Goal: Task Accomplishment & Management: Complete application form

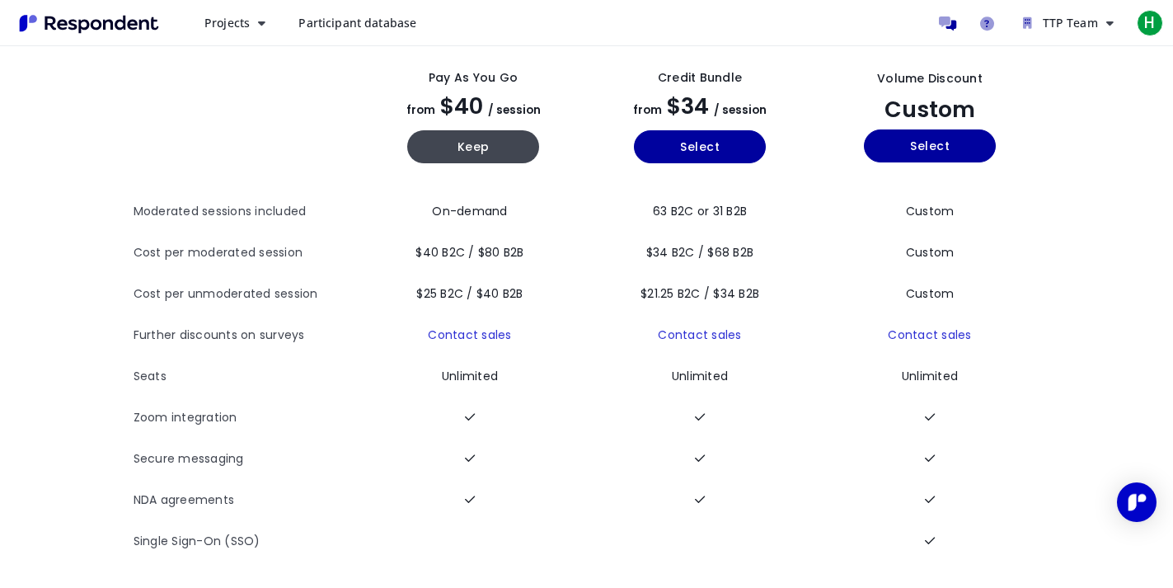
scroll to position [90, 0]
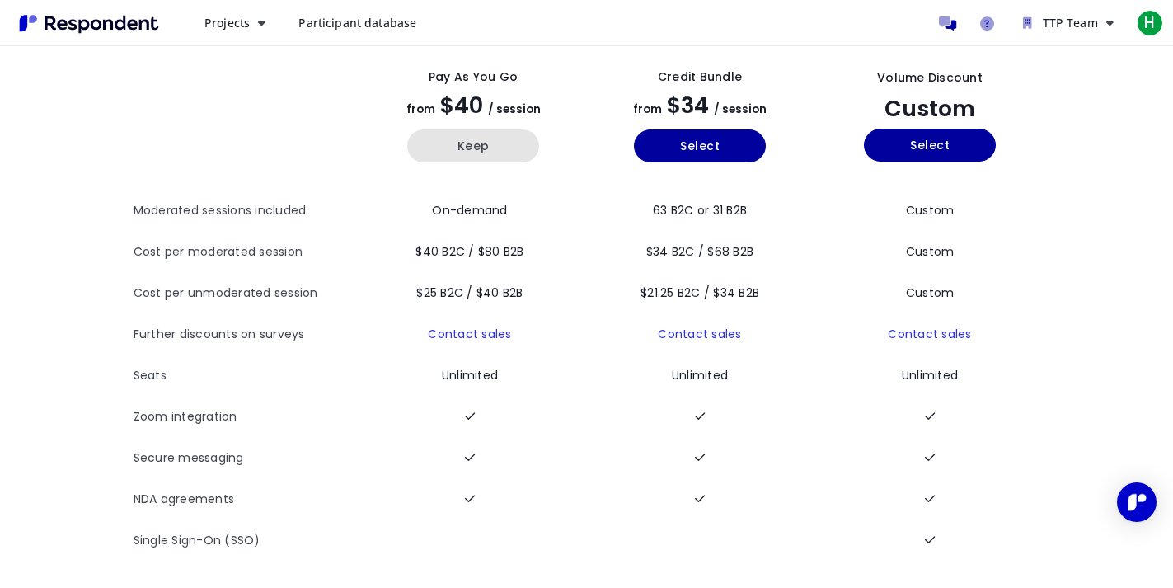
click at [493, 155] on button "Keep" at bounding box center [473, 145] width 132 height 33
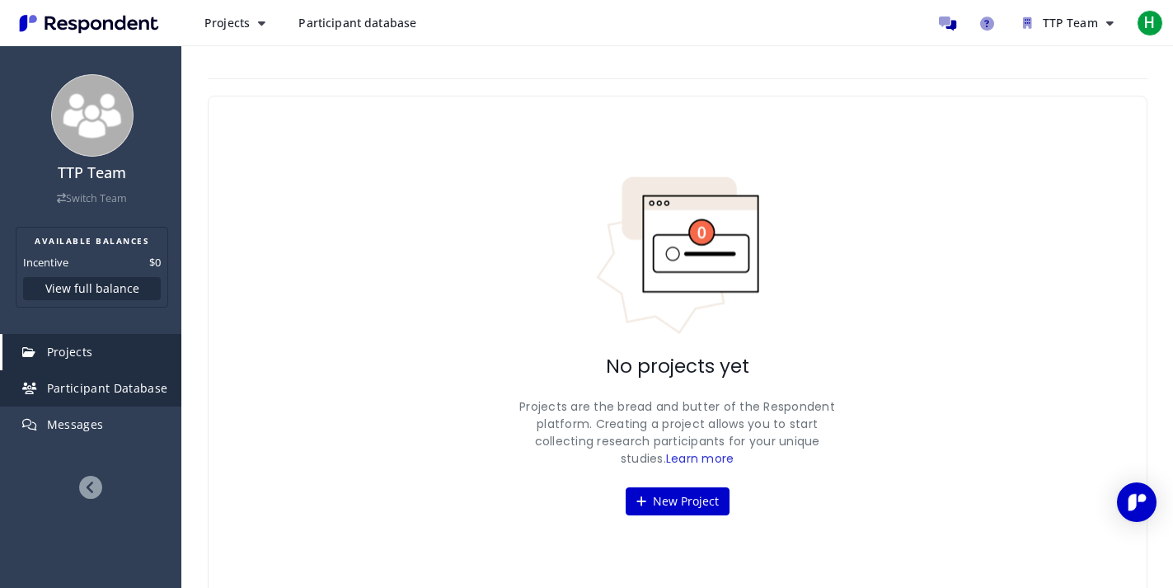
click at [97, 388] on span "Participant Database" at bounding box center [107, 388] width 121 height 16
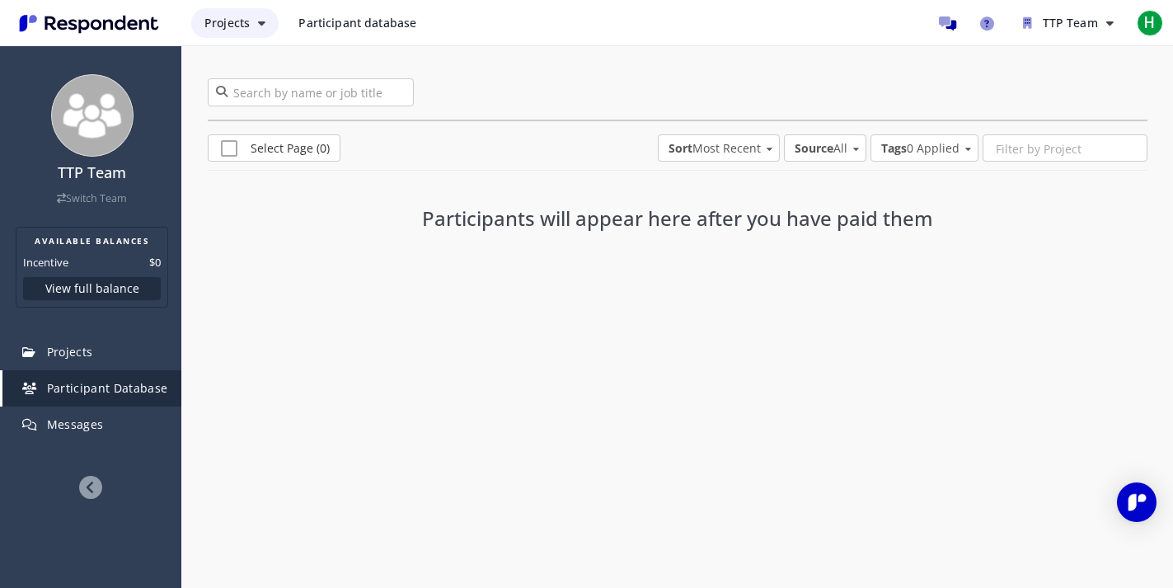
click at [261, 21] on icon "Main navigation" at bounding box center [261, 23] width 7 height 12
click at [367, 24] on md-backdrop at bounding box center [586, 294] width 1173 height 588
click at [354, 21] on span "Participant database" at bounding box center [357, 23] width 118 height 16
click at [387, 19] on span "Participant database" at bounding box center [357, 23] width 118 height 16
click at [220, 26] on span "Projects" at bounding box center [226, 23] width 45 height 16
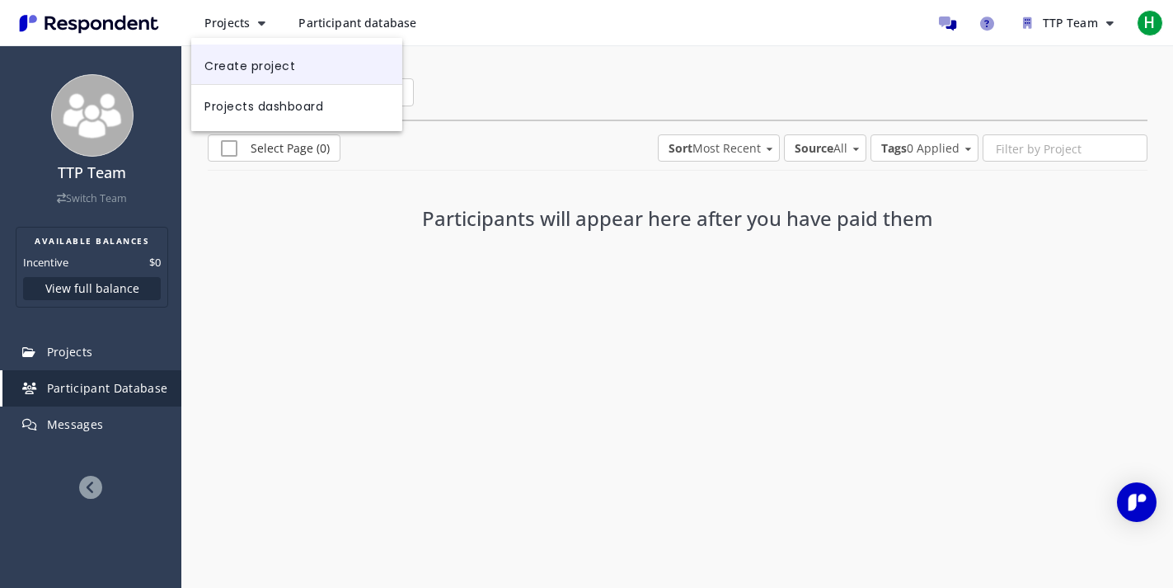
click at [221, 57] on link "Create project" at bounding box center [296, 65] width 211 height 40
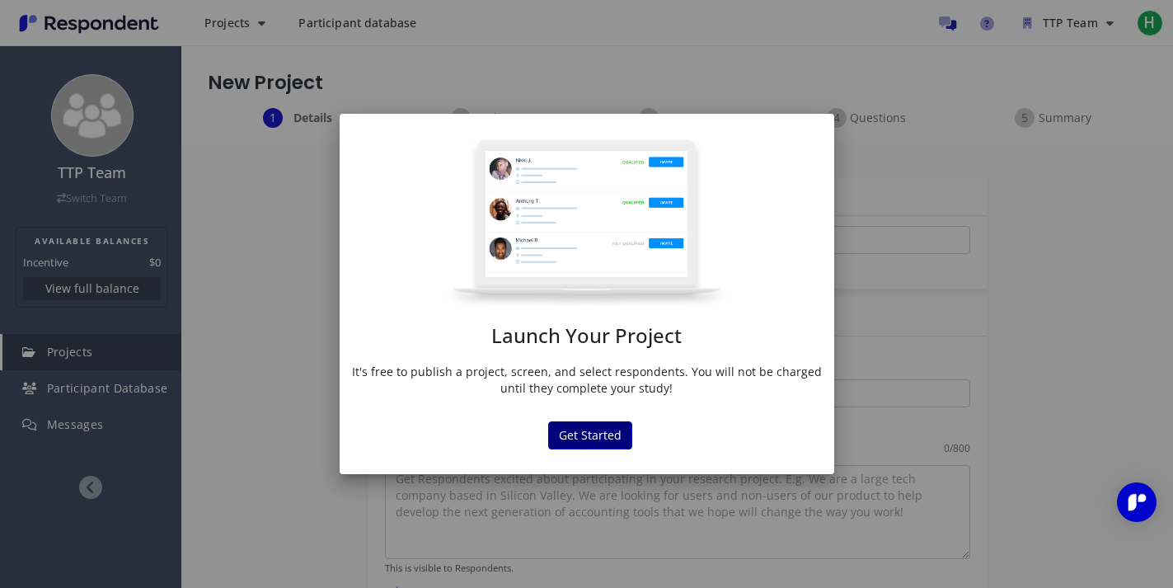
click at [573, 433] on button "Get Started" at bounding box center [590, 435] width 84 height 28
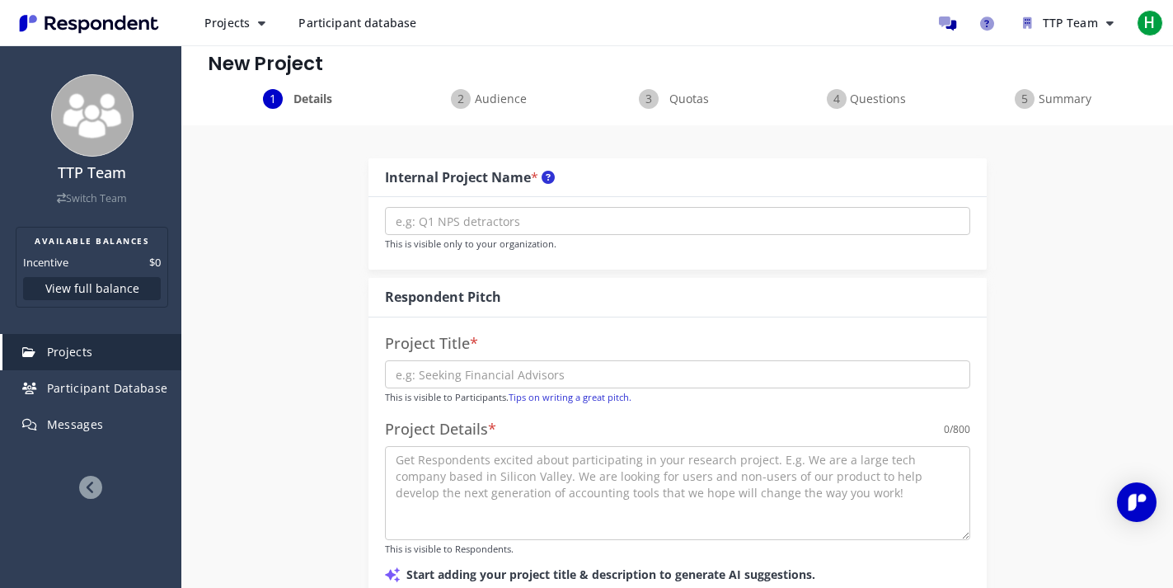
scroll to position [26, 0]
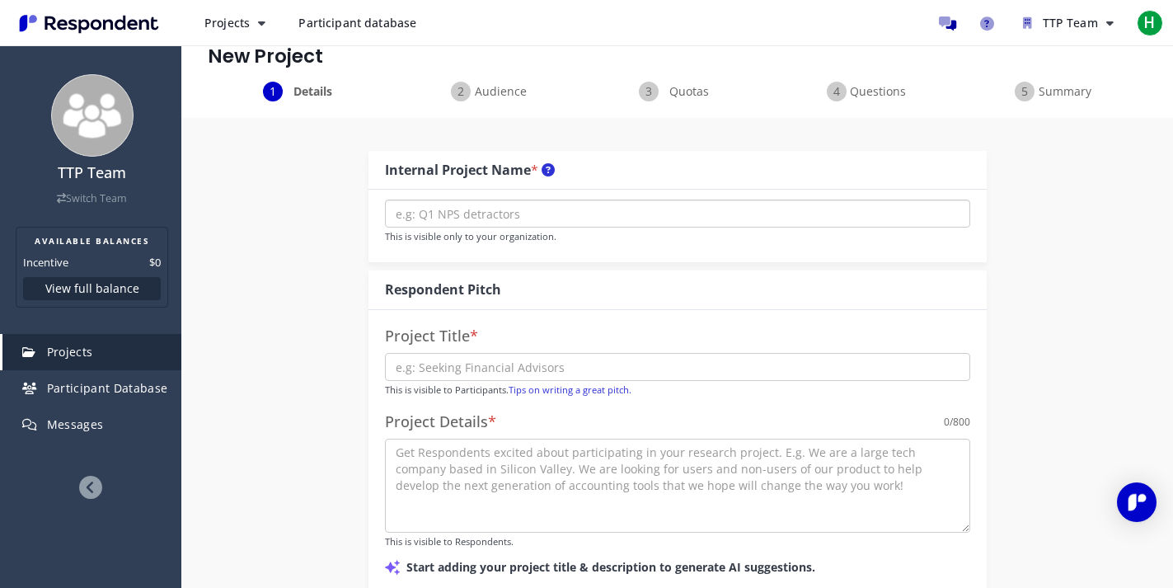
click at [557, 223] on input "text" at bounding box center [677, 213] width 585 height 28
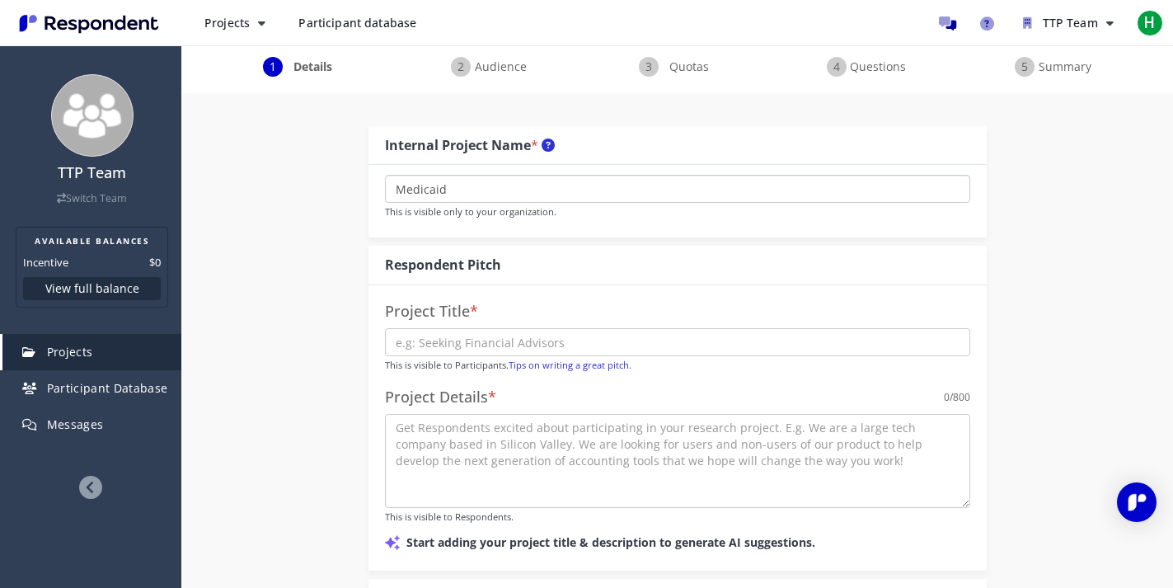
scroll to position [54, 0]
type input "MDII"
click at [523, 344] on input "text" at bounding box center [677, 340] width 585 height 28
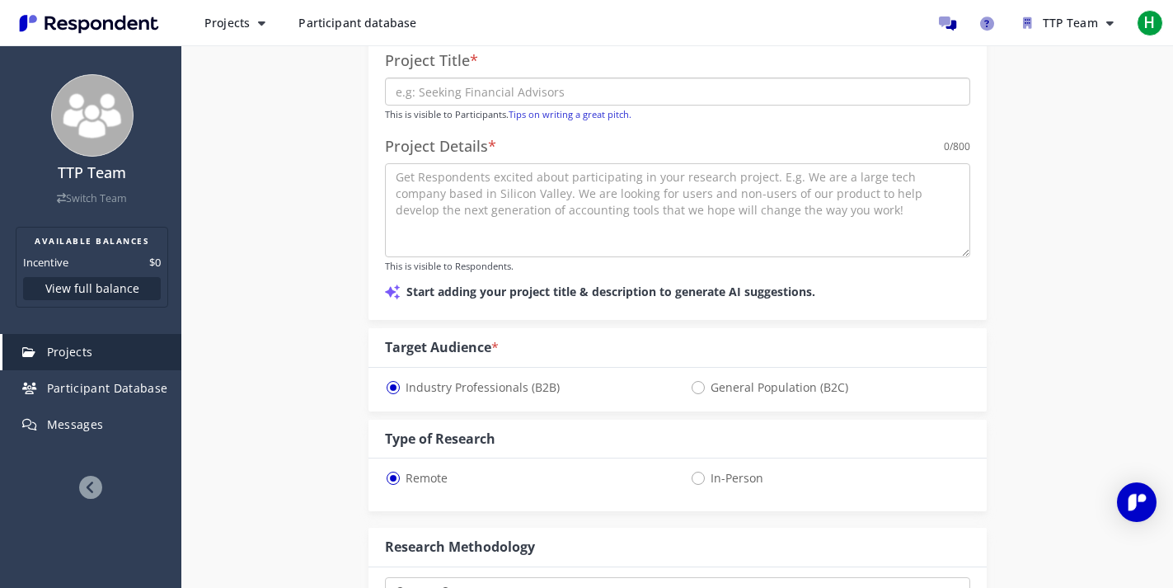
scroll to position [304, 0]
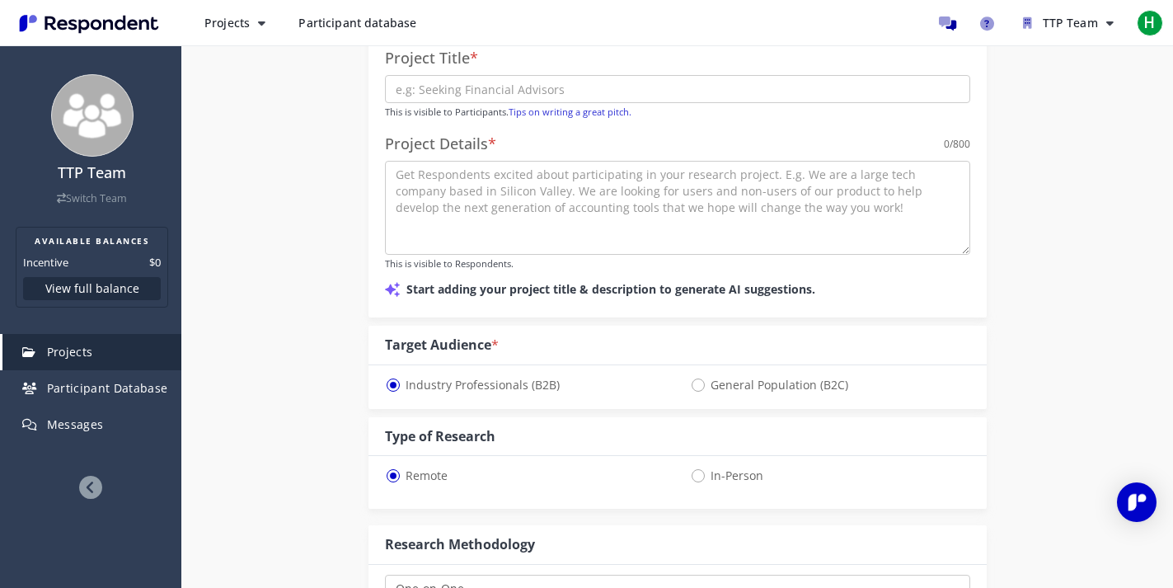
click at [715, 383] on span "General Population (B2C)" at bounding box center [769, 385] width 158 height 20
click at [701, 383] on input "General Population (B2C)" at bounding box center [695, 383] width 11 height 11
radio input "true"
select select "number:125"
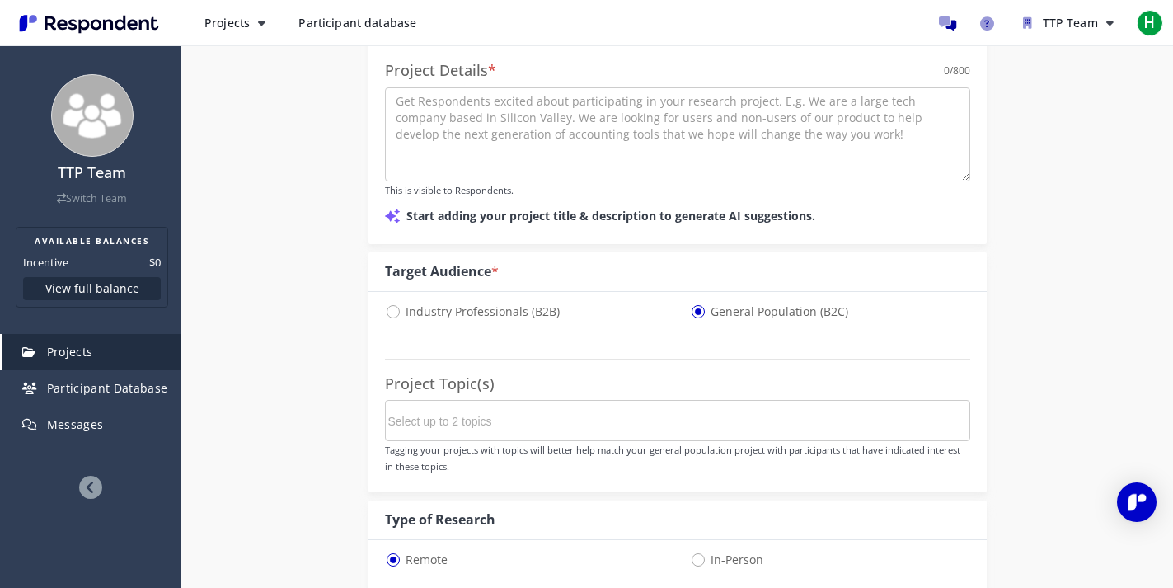
scroll to position [391, 0]
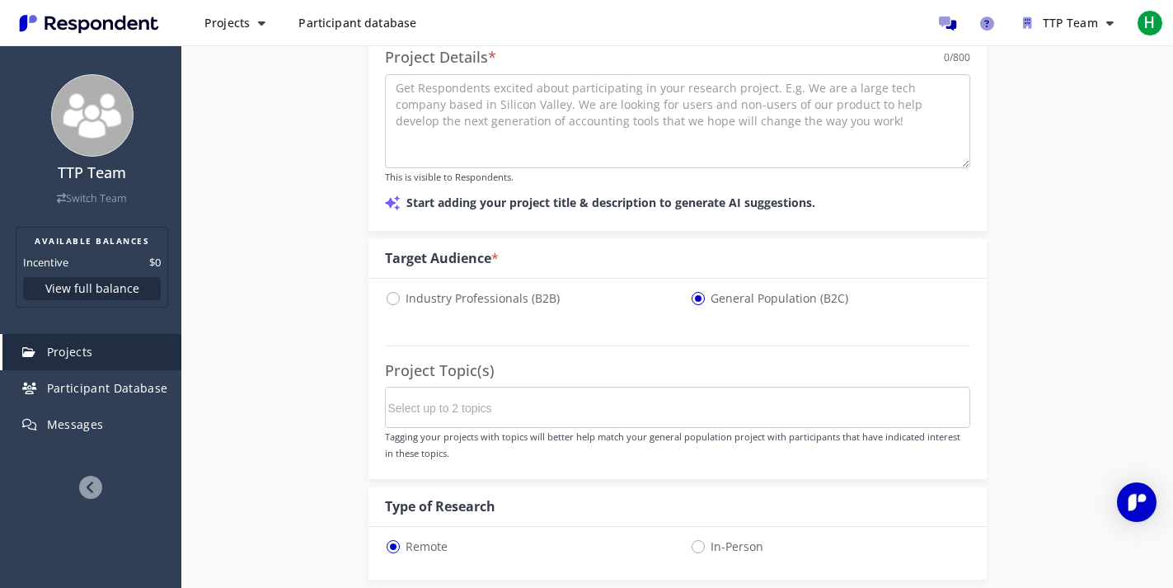
click at [706, 402] on md-chips-wrap at bounding box center [677, 407] width 585 height 41
click at [651, 404] on md-chips-wrap at bounding box center [677, 407] width 585 height 41
click at [451, 407] on input "Select up to 2 topics" at bounding box center [511, 408] width 247 height 28
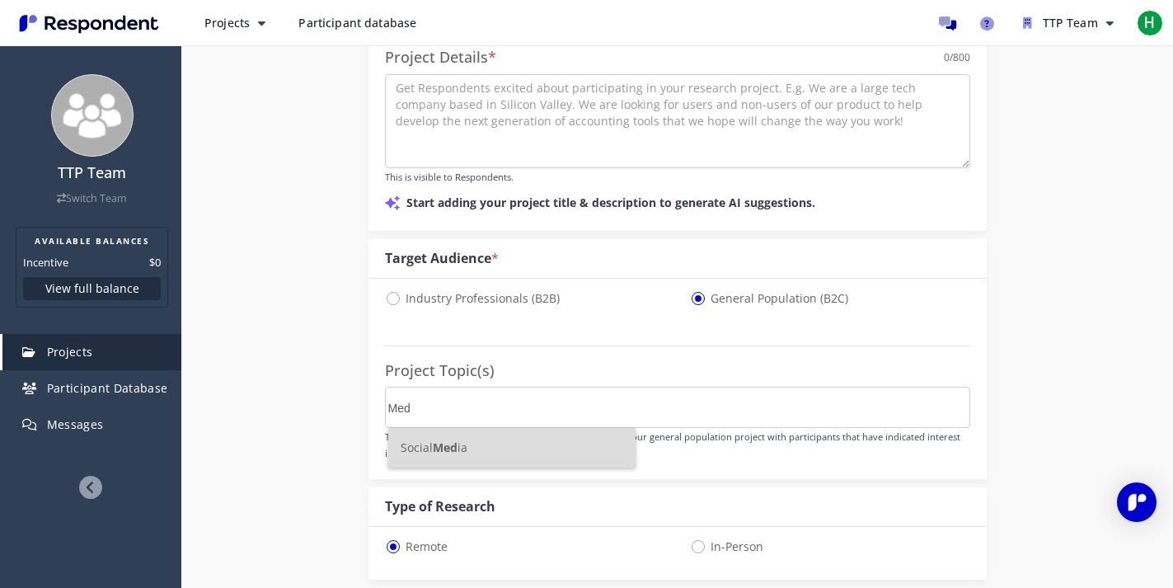
type input "Medi"
type input "heal"
click at [532, 430] on li "Health & Wellness" at bounding box center [511, 448] width 247 height 40
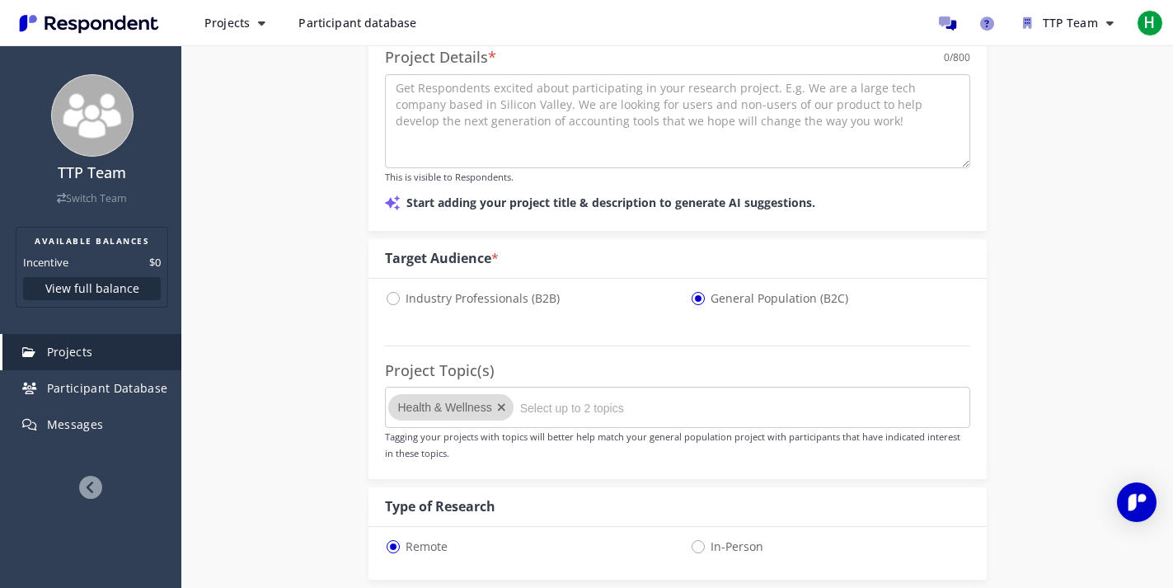
click at [315, 424] on div "Internal Project Name * MDII This is visible only to your organization. Respond…" at bounding box center [677, 454] width 964 height 1400
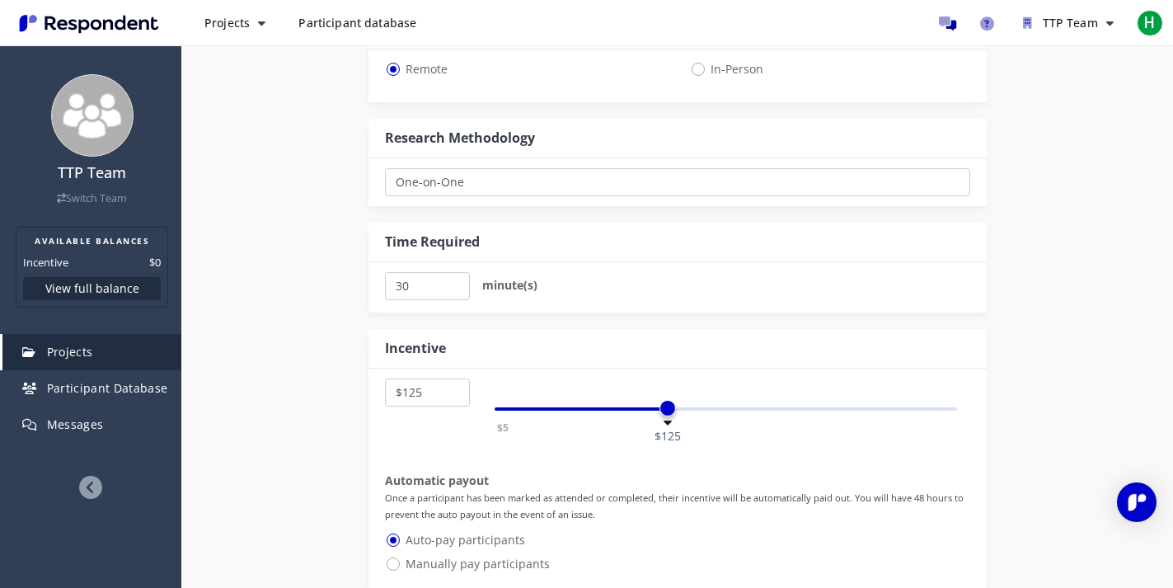
scroll to position [867, 0]
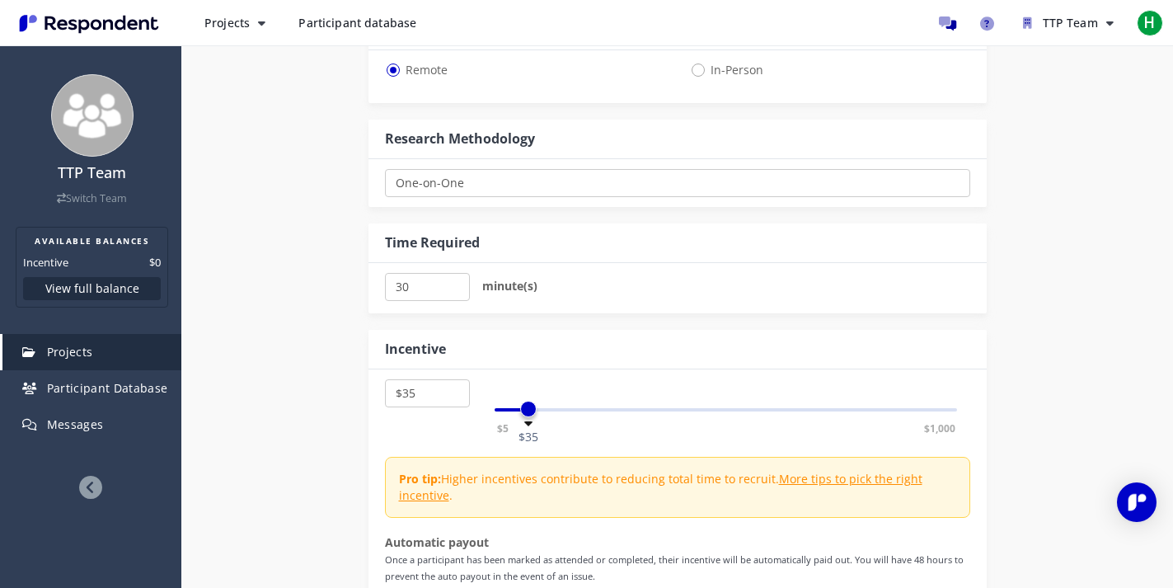
select select "number:30"
drag, startPoint x: 668, startPoint y: 409, endPoint x: 523, endPoint y: 415, distance: 144.3
click at [523, 415] on span at bounding box center [524, 409] width 16 height 16
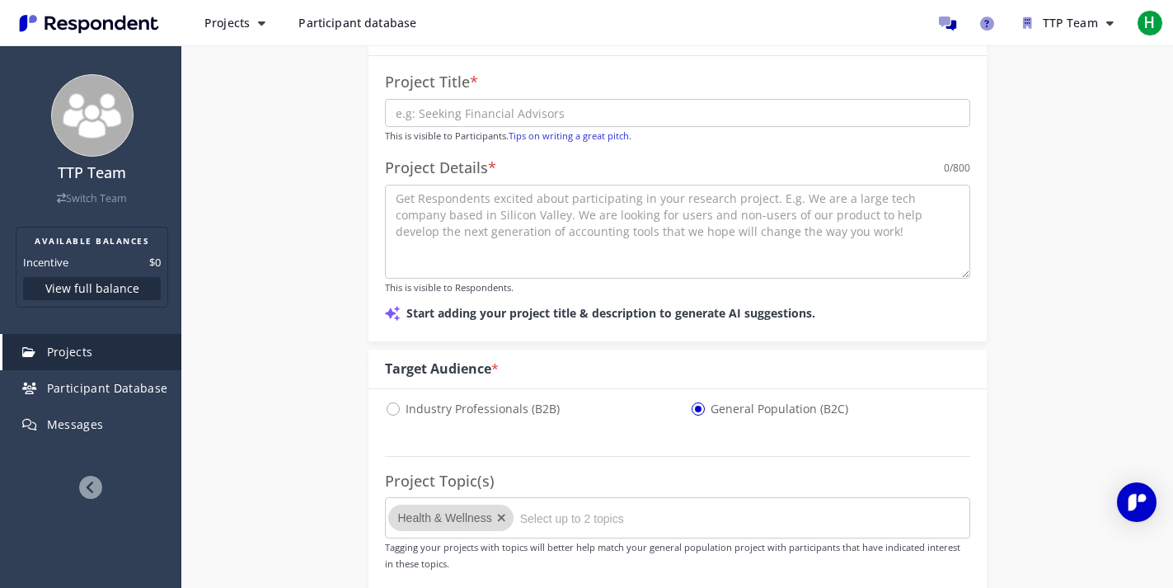
scroll to position [284, 0]
click at [509, 107] on input "text" at bounding box center [677, 110] width 585 height 28
type input "Seeking people on Medicaid"
click at [519, 204] on textarea at bounding box center [677, 228] width 585 height 94
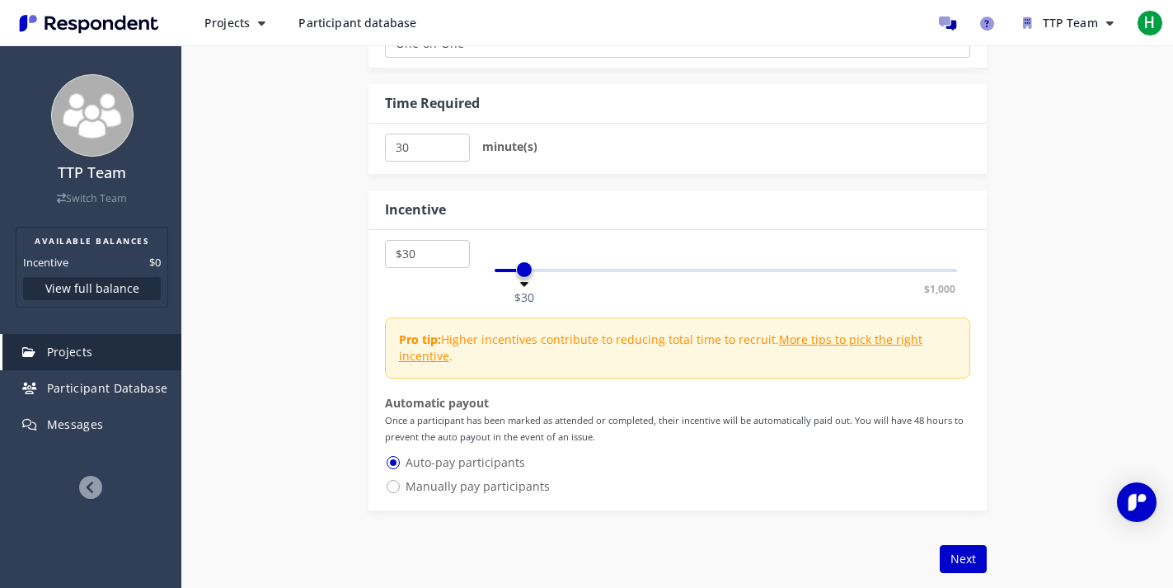
scroll to position [1010, 0]
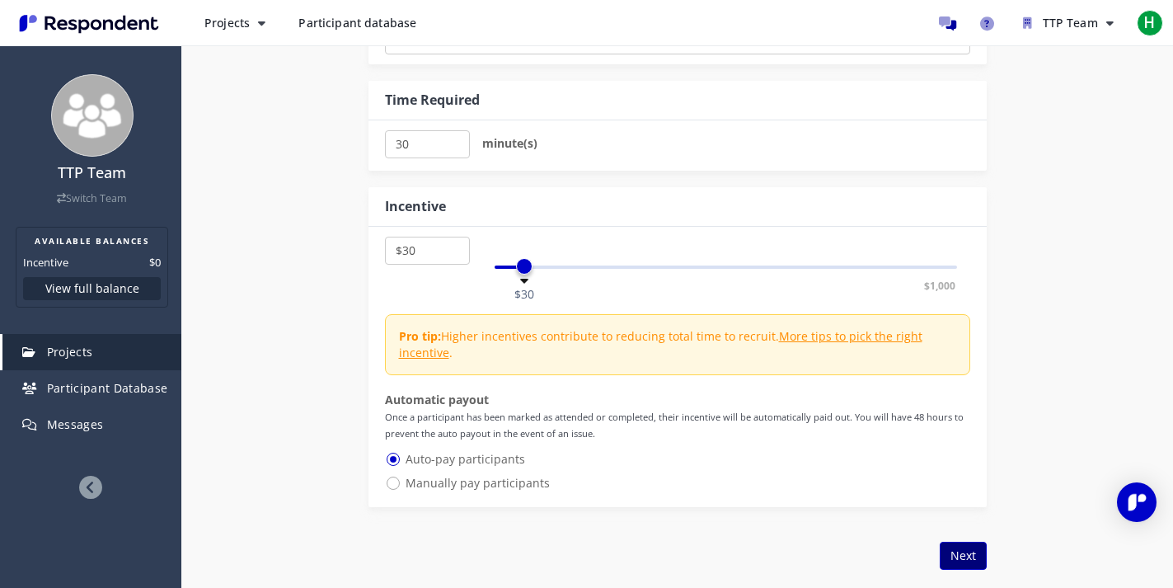
type textarea "We are seeking people who recently applied to or renewed Medicaid"
click at [967, 558] on button "Next" at bounding box center [963, 555] width 47 height 28
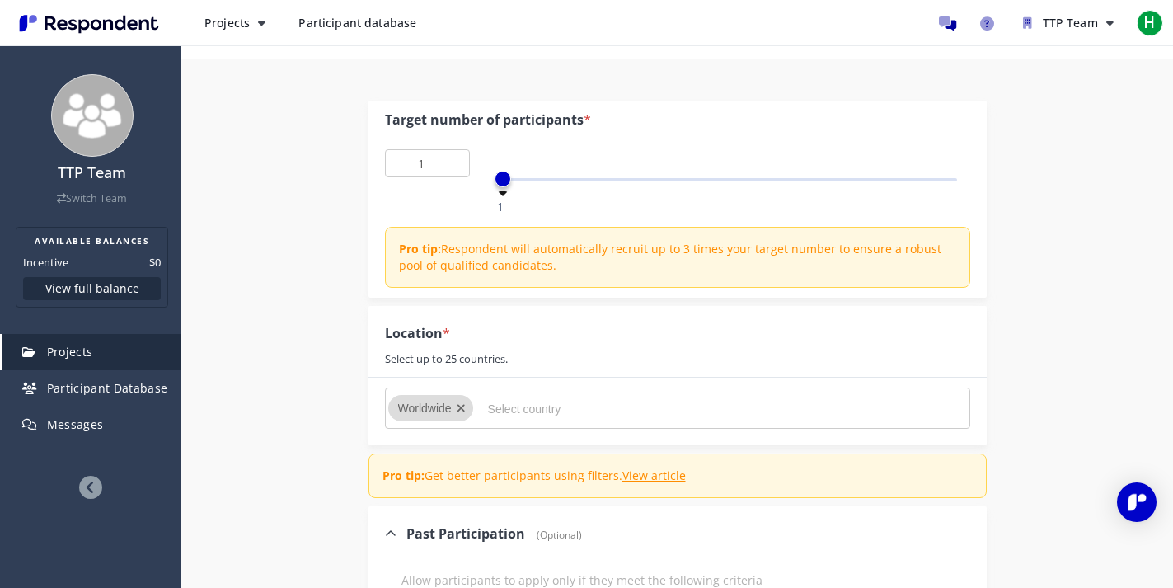
scroll to position [201, 0]
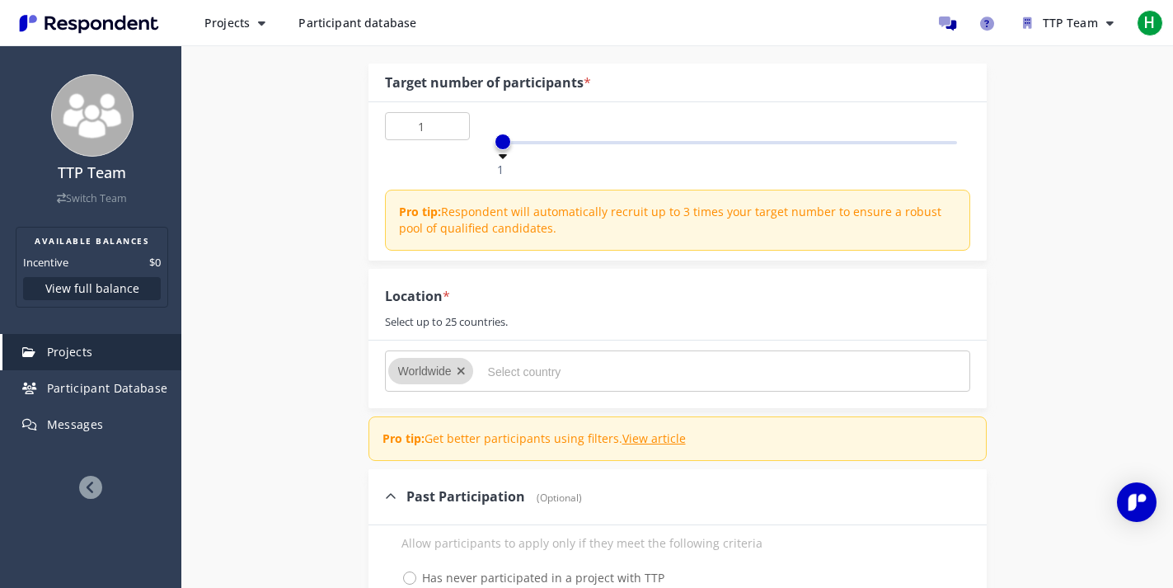
click at [461, 369] on icon "Remove Worldwide" at bounding box center [461, 371] width 9 height 12
click at [499, 370] on input "Select country" at bounding box center [611, 372] width 247 height 28
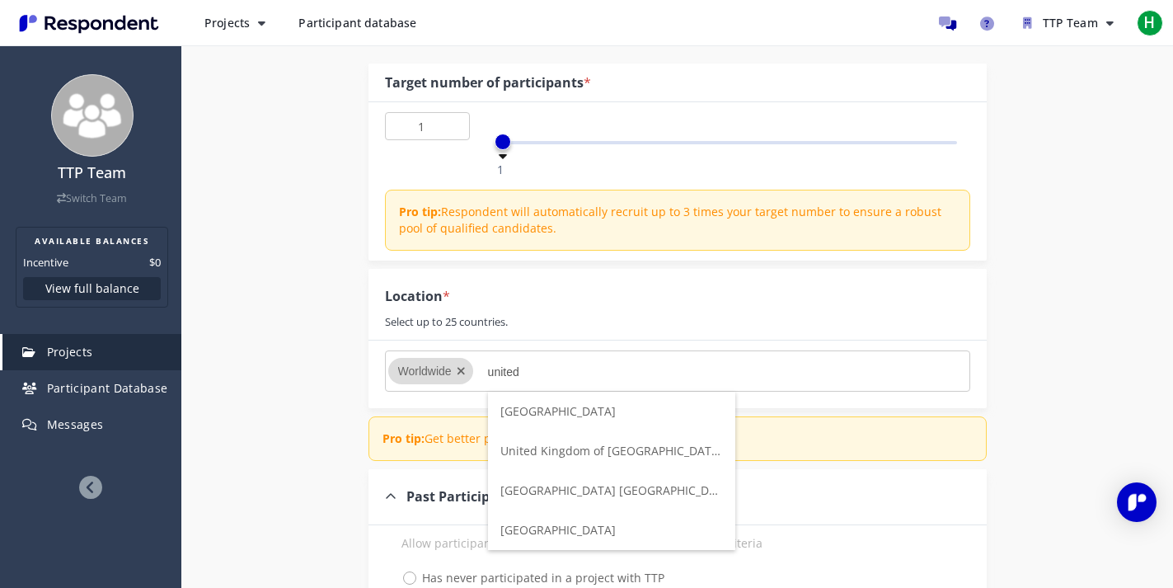
type input "united"
click at [531, 526] on span "[GEOGRAPHIC_DATA]" at bounding box center [557, 530] width 115 height 16
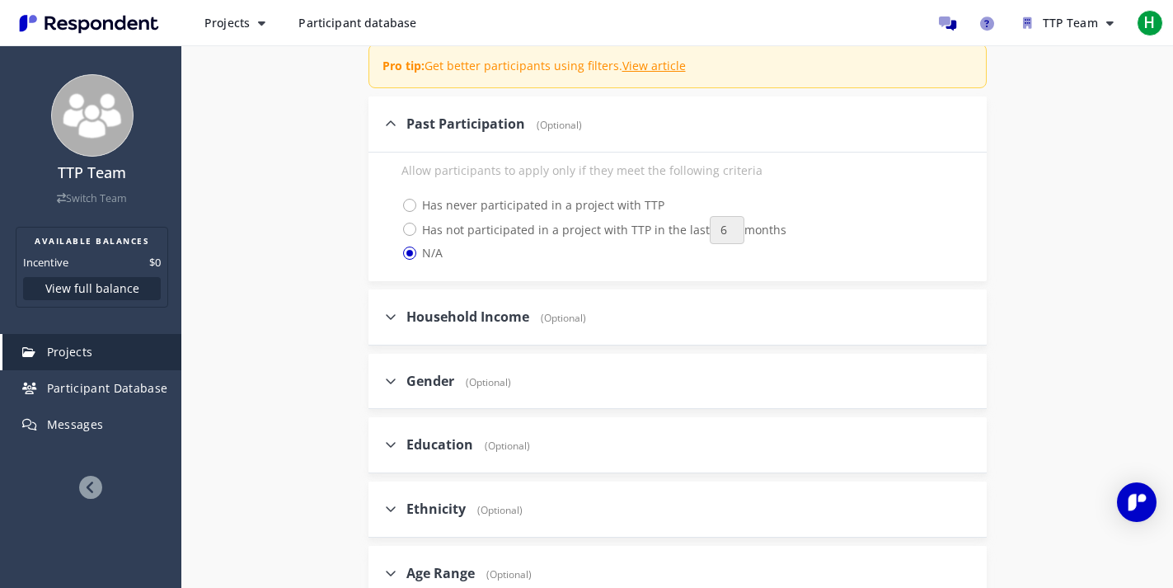
scroll to position [645, 0]
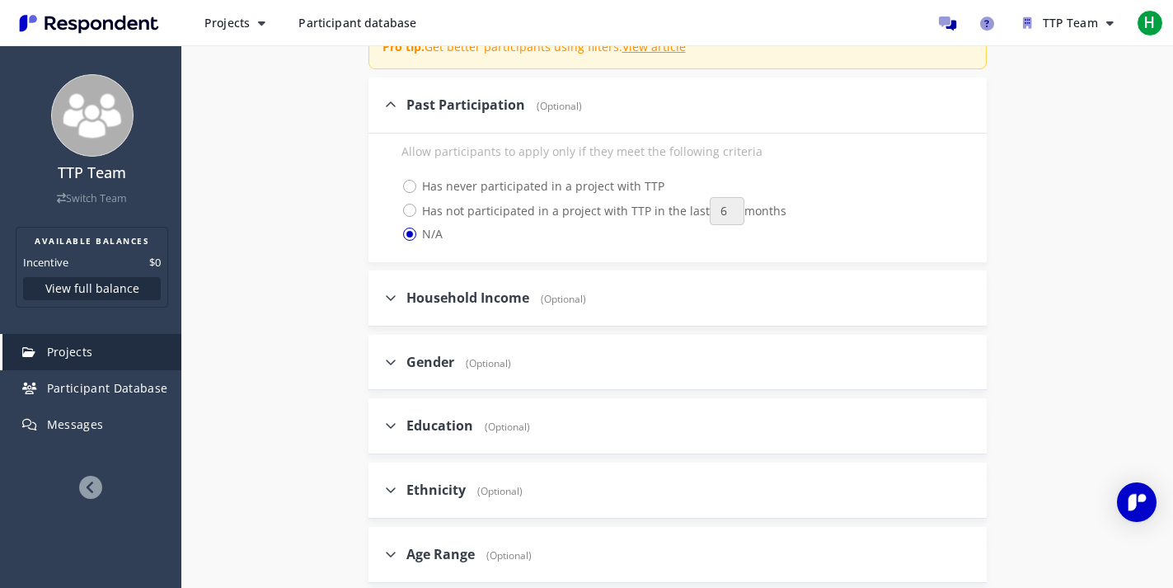
click at [602, 290] on div "Household Income (Optional)" at bounding box center [677, 298] width 618 height 56
click at [428, 288] on span "Household Income" at bounding box center [467, 297] width 123 height 18
click at [379, 292] on input "Household Income (Optional)" at bounding box center [373, 297] width 11 height 11
checkbox input "true"
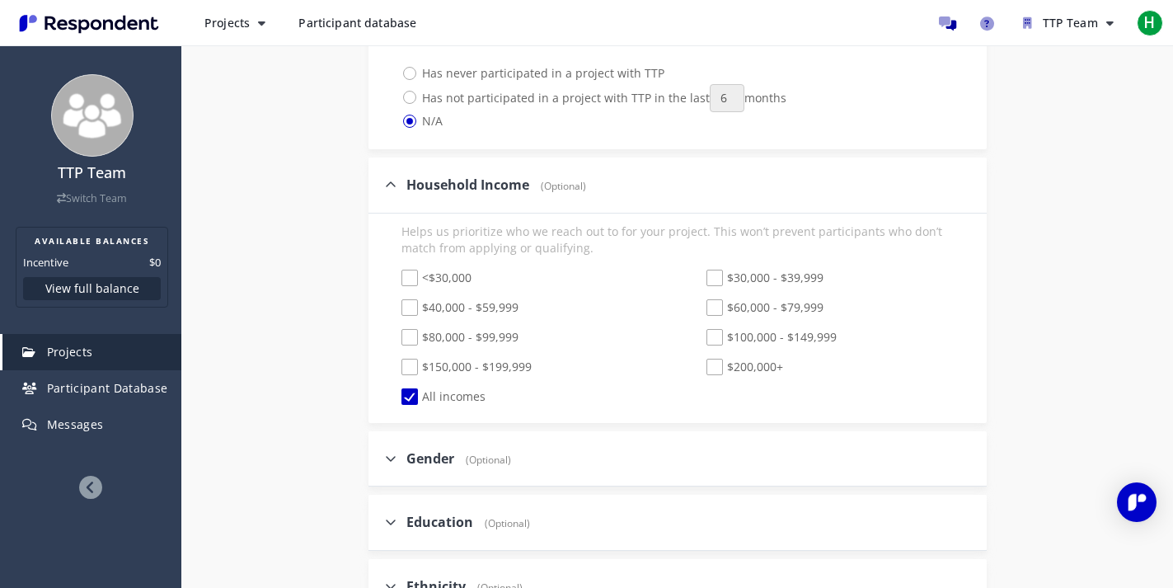
scroll to position [795, 0]
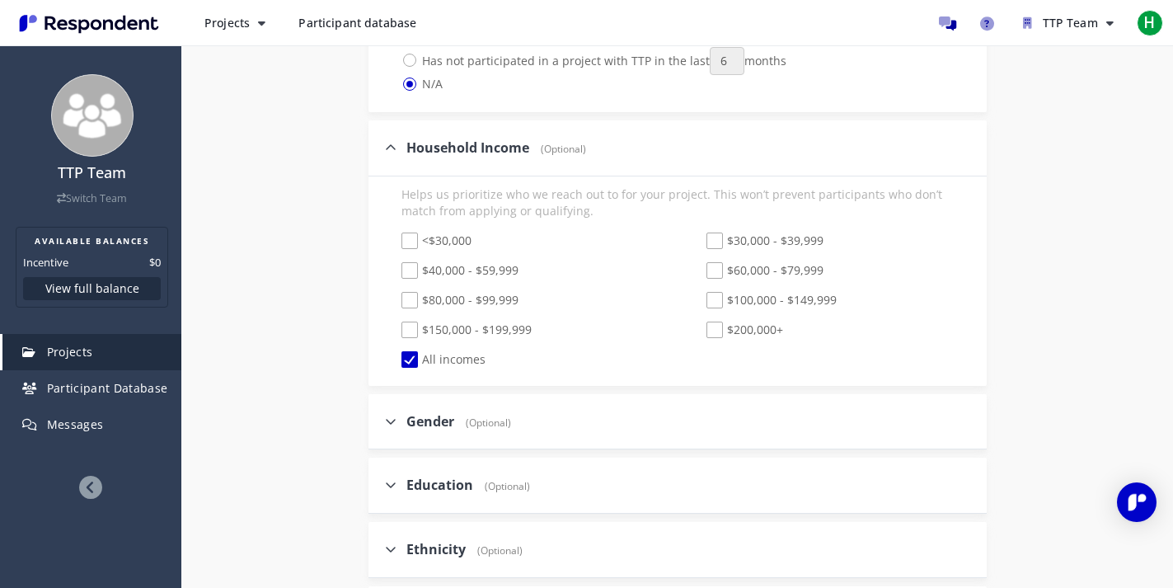
click at [427, 420] on span "Gender" at bounding box center [430, 421] width 48 height 18
click at [379, 420] on input "Gender (Optional)" at bounding box center [373, 420] width 11 height 11
checkbox input "true"
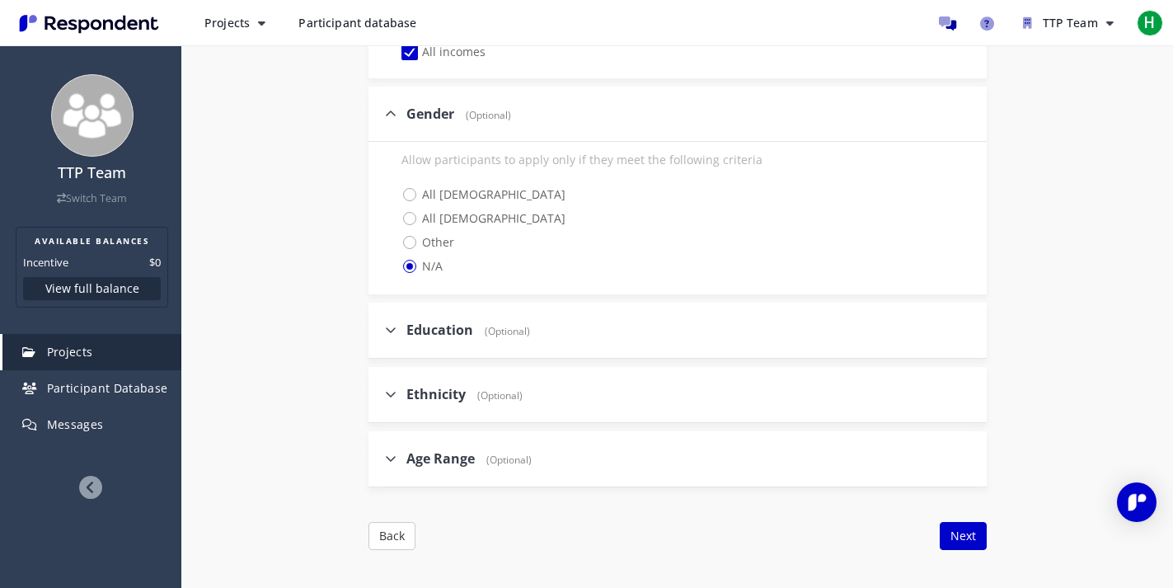
scroll to position [1117, 0]
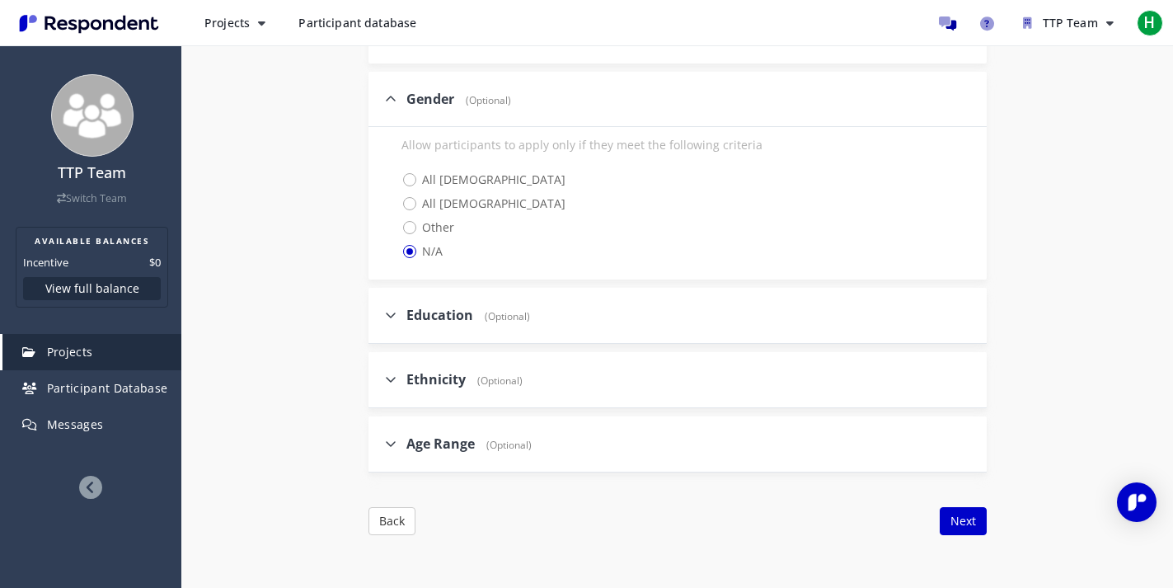
click at [439, 316] on span "Education" at bounding box center [439, 315] width 67 height 18
click at [379, 316] on input "Education (Optional)" at bounding box center [373, 314] width 11 height 11
checkbox input "true"
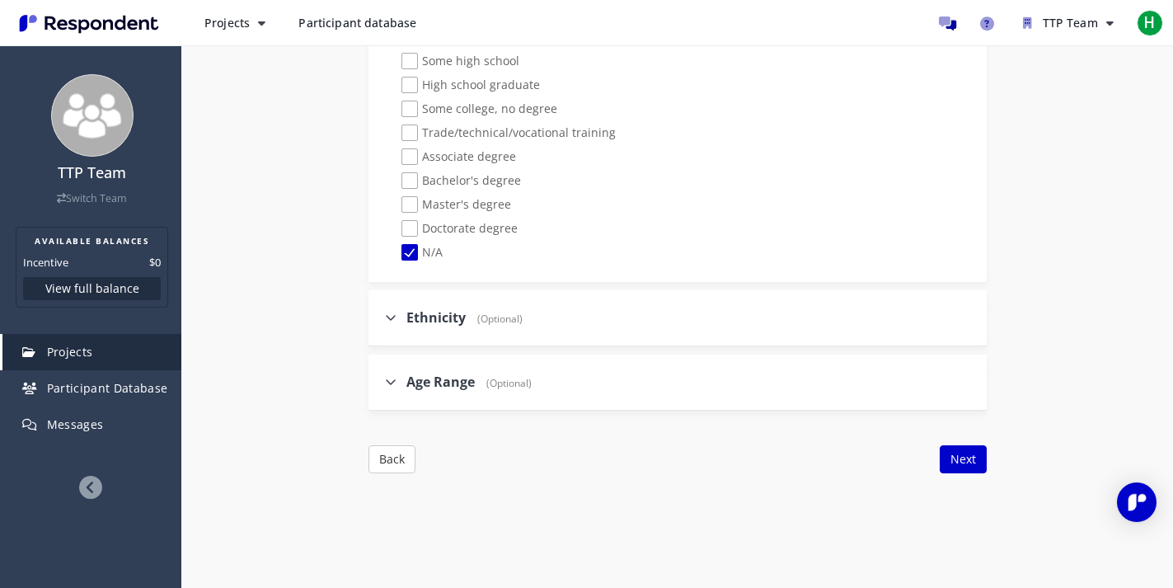
click at [438, 321] on span "Ethnicity" at bounding box center [435, 317] width 59 height 18
click at [379, 321] on input "Ethnicity (Optional)" at bounding box center [373, 317] width 11 height 11
checkbox input "true"
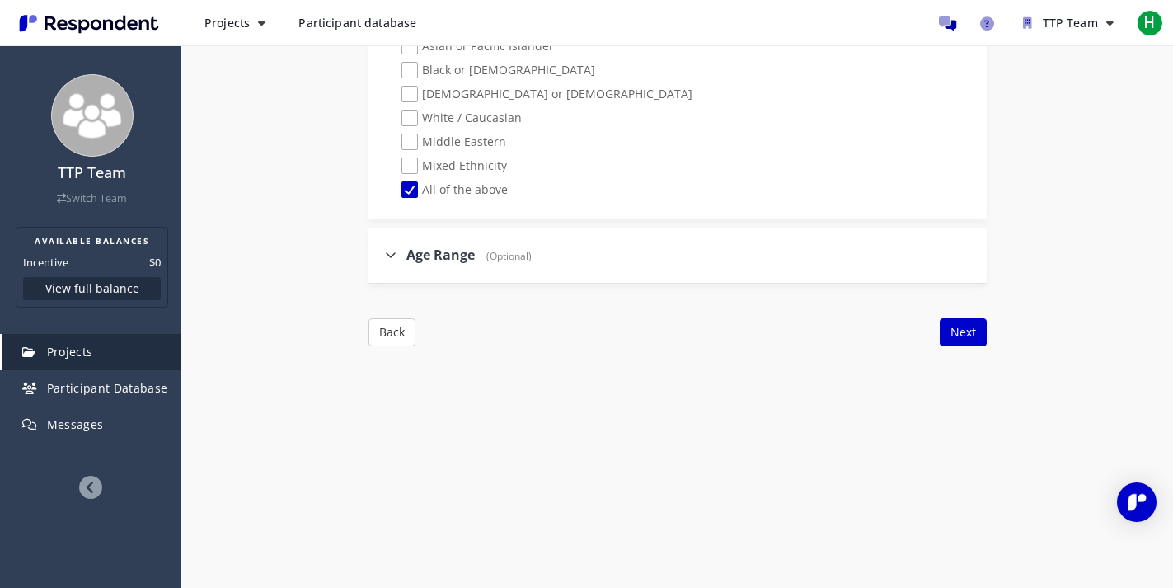
scroll to position [1831, 0]
click at [449, 251] on span "Age Range" at bounding box center [440, 249] width 68 height 18
click at [379, 251] on input "Age Range (Optional)" at bounding box center [373, 248] width 11 height 11
checkbox input "true"
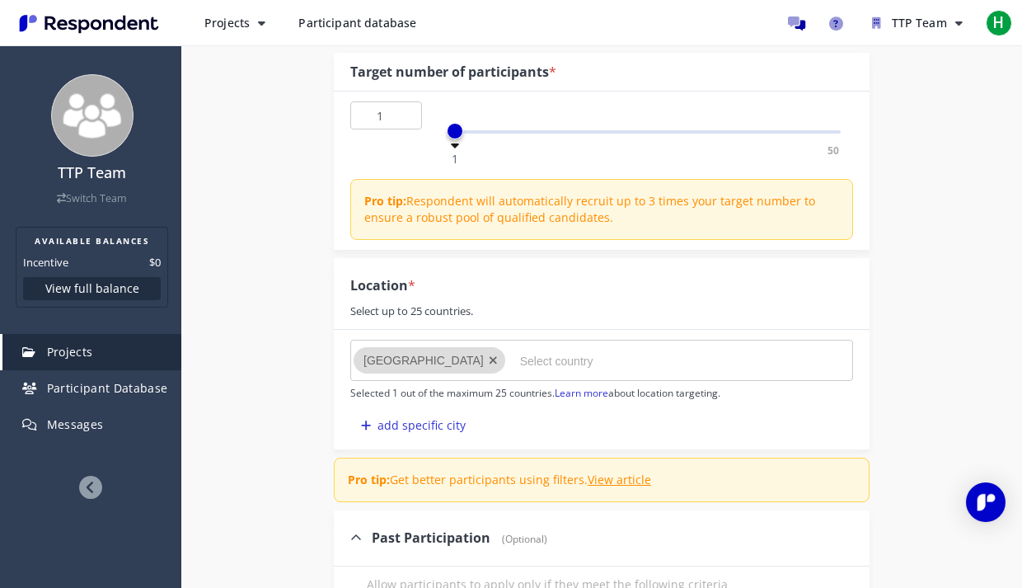
scroll to position [210, 0]
click at [419, 427] on button "add specific city" at bounding box center [413, 427] width 126 height 28
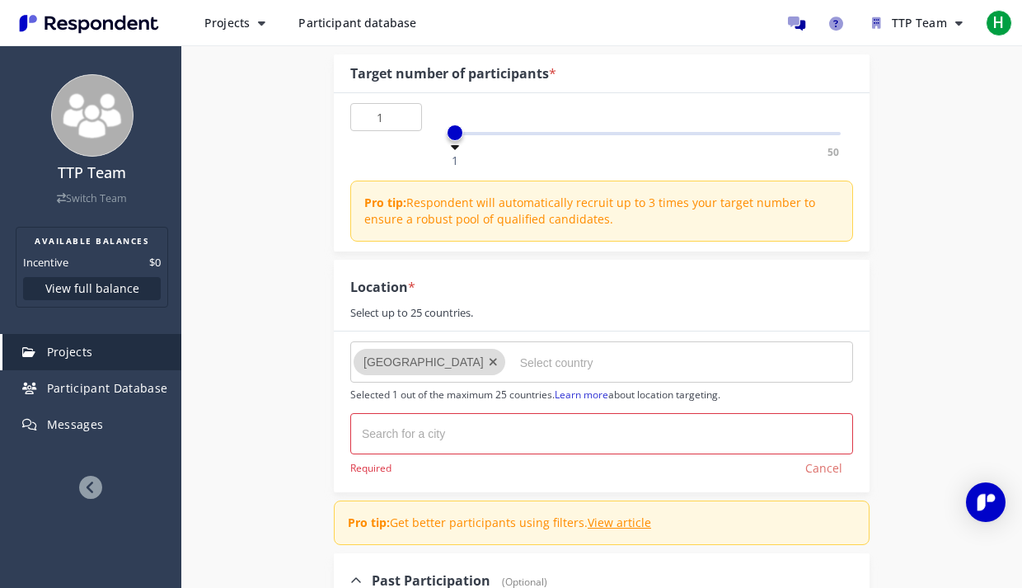
click at [425, 436] on input "text" at bounding box center [444, 433] width 165 height 26
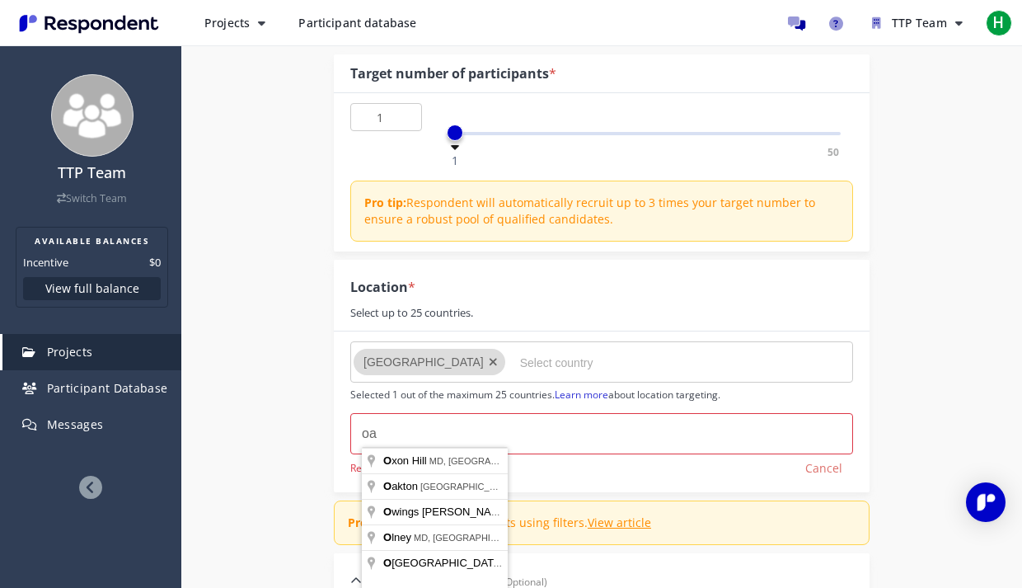
type input "oah"
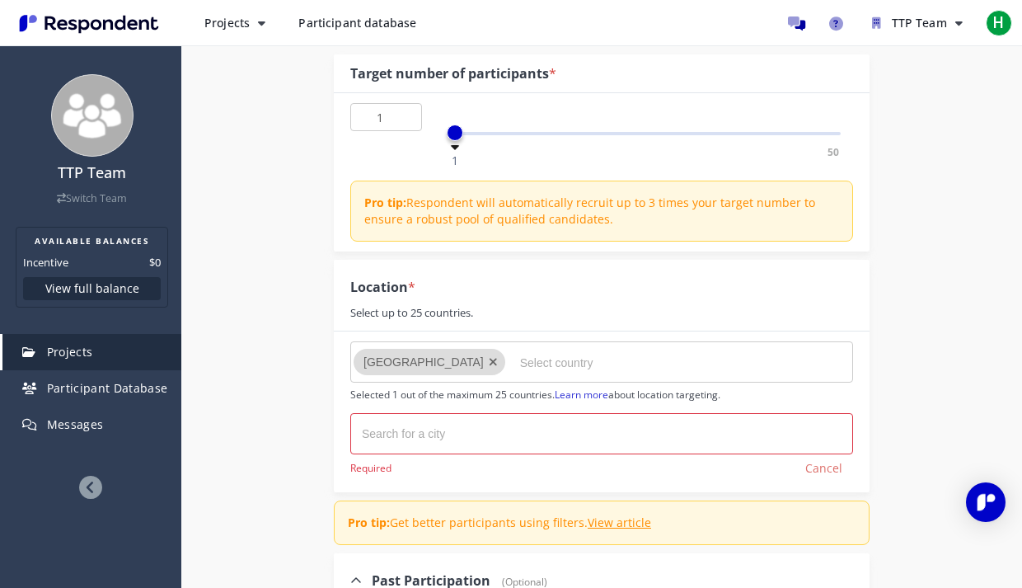
click at [827, 472] on button "Cancel" at bounding box center [824, 468] width 59 height 28
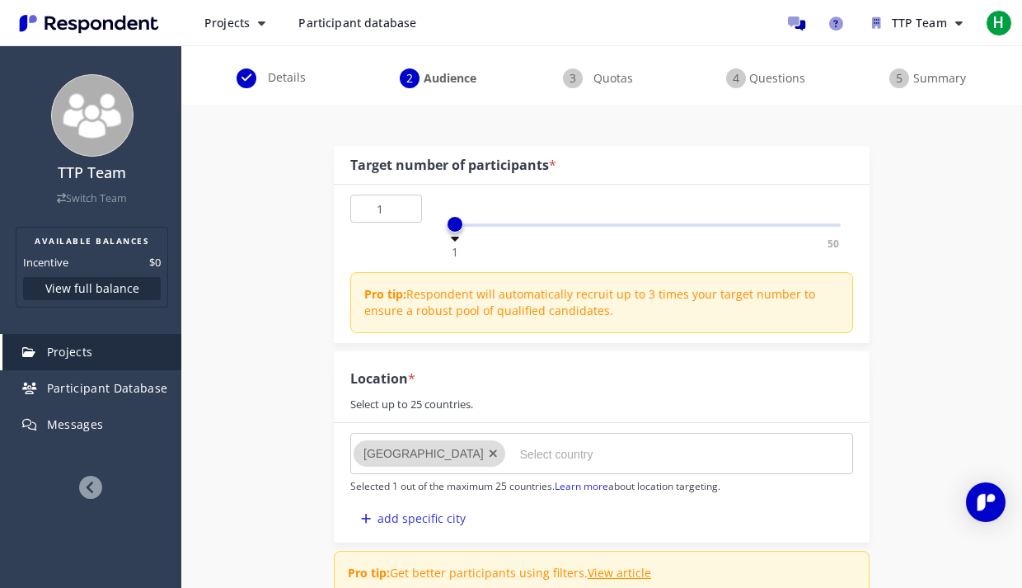
scroll to position [0, 0]
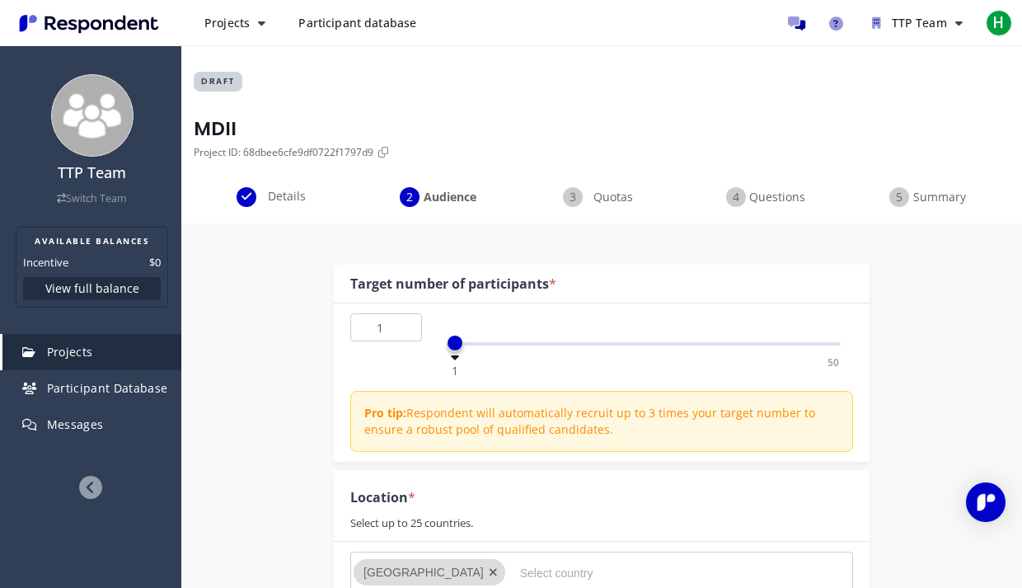
click at [587, 198] on span "Quotas" at bounding box center [613, 197] width 54 height 16
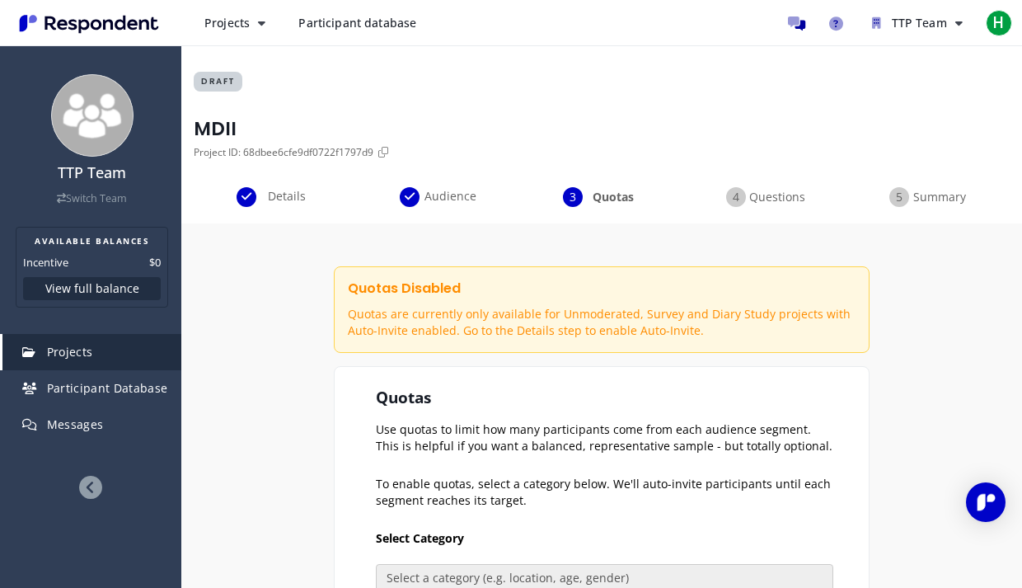
click at [760, 200] on span "Questions" at bounding box center [776, 197] width 54 height 16
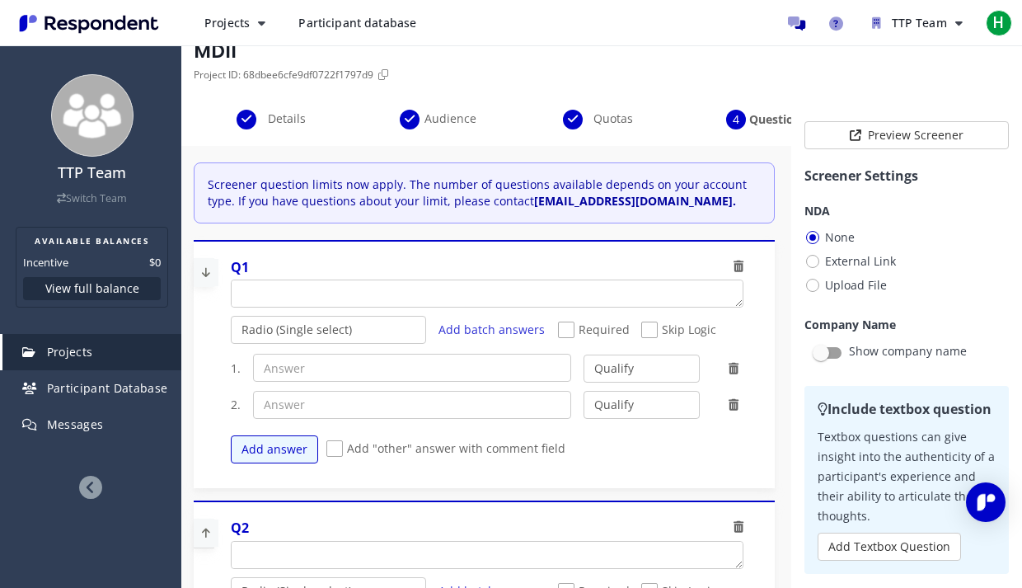
scroll to position [10, 0]
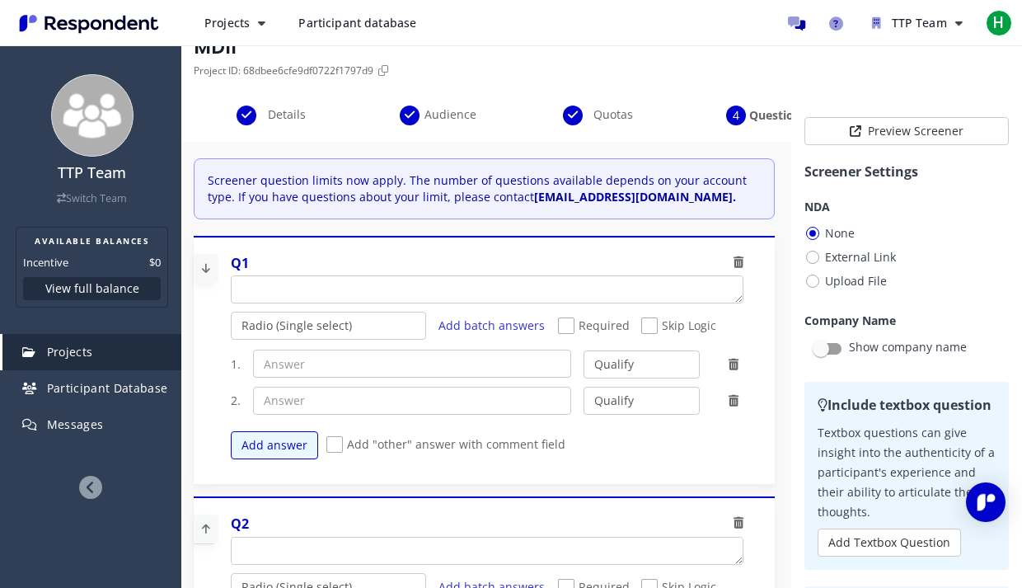
click at [290, 110] on span "Details" at bounding box center [287, 114] width 54 height 16
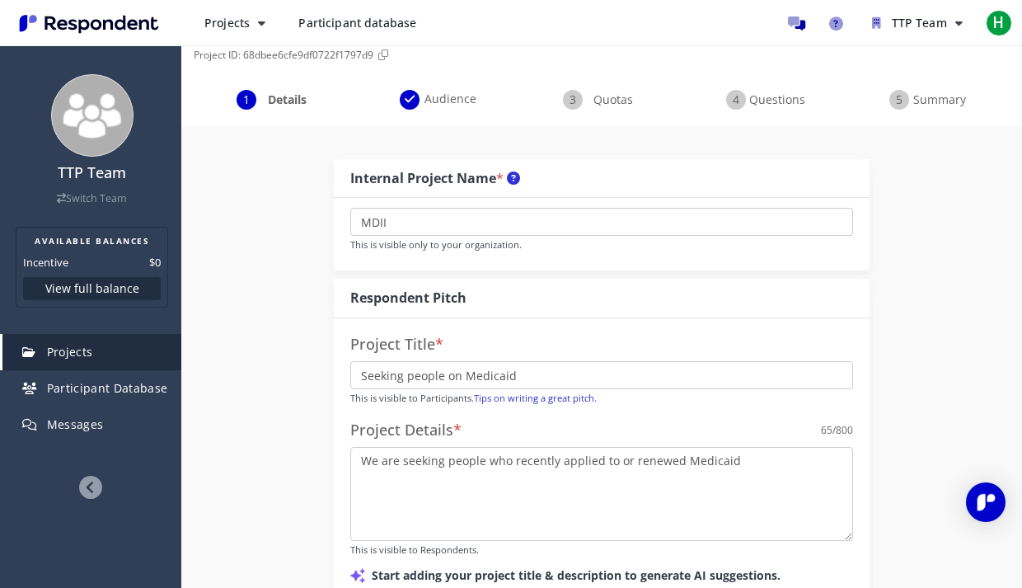
scroll to position [0, 0]
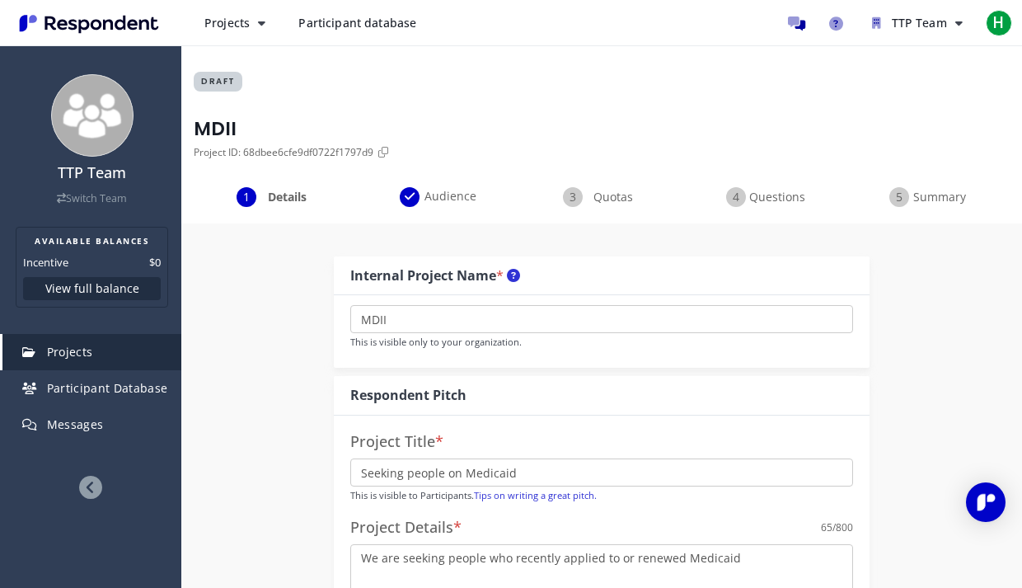
click at [428, 194] on span "Audience" at bounding box center [450, 196] width 54 height 16
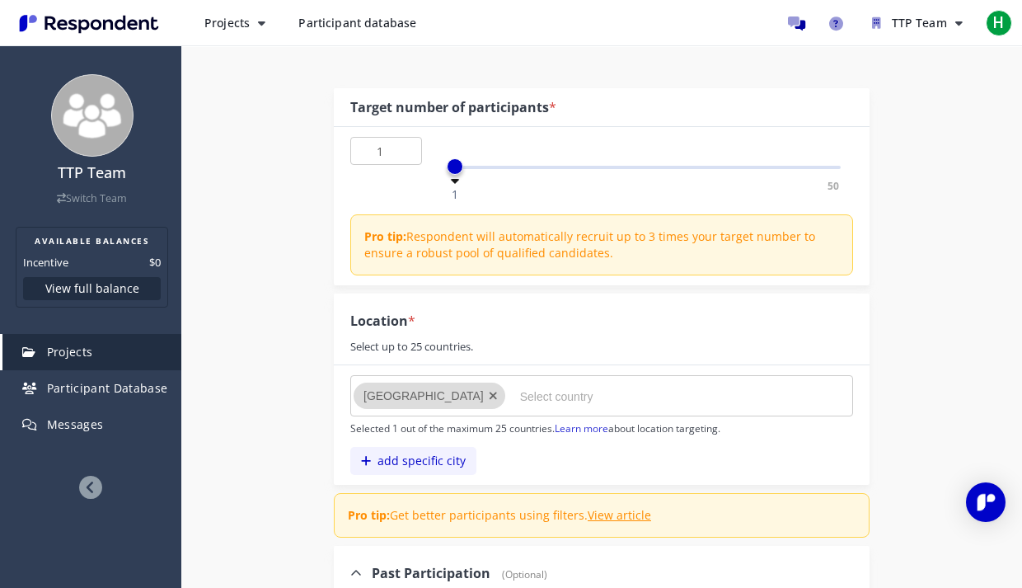
scroll to position [185, 0]
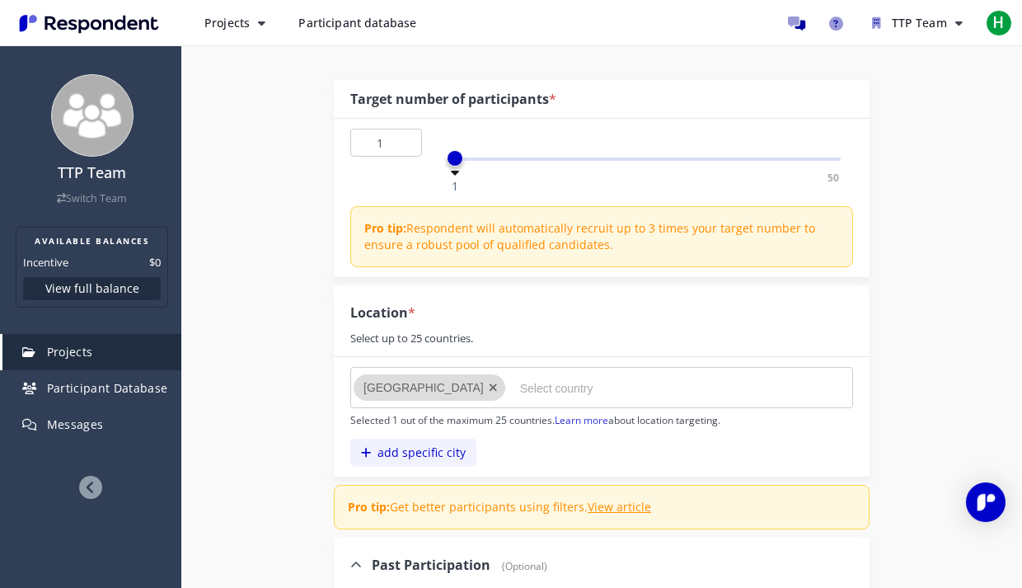
click at [424, 462] on button "add specific city" at bounding box center [413, 452] width 126 height 28
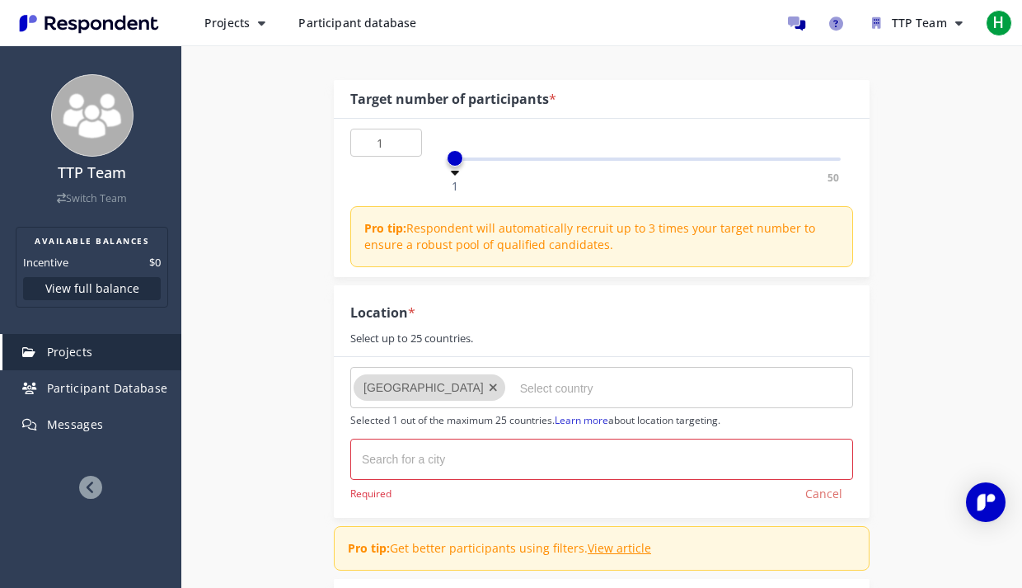
click at [428, 446] on input "text" at bounding box center [444, 459] width 165 height 26
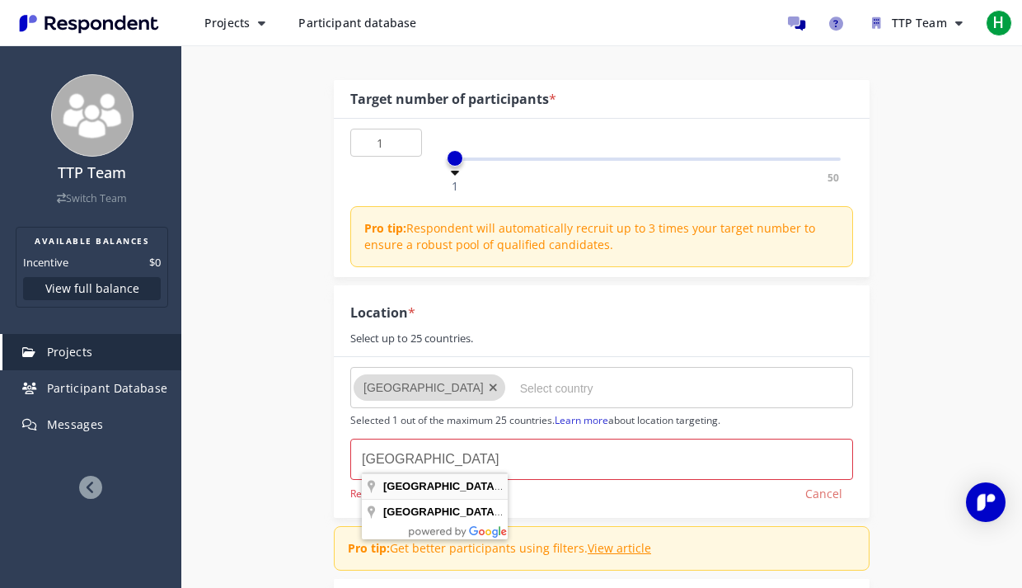
type input "[GEOGRAPHIC_DATA], [GEOGRAPHIC_DATA], [GEOGRAPHIC_DATA]"
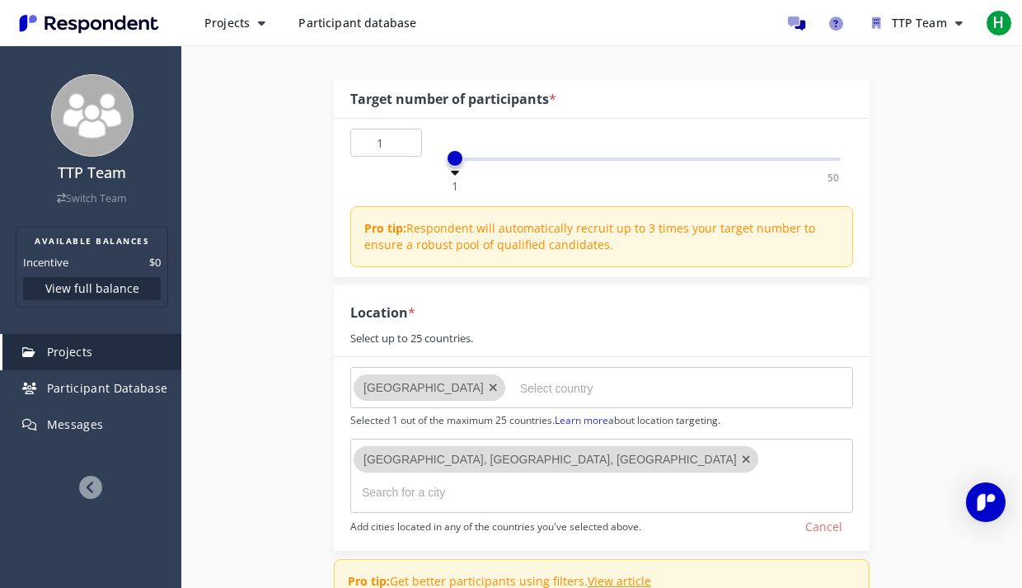
click at [527, 479] on input "text" at bounding box center [444, 492] width 165 height 26
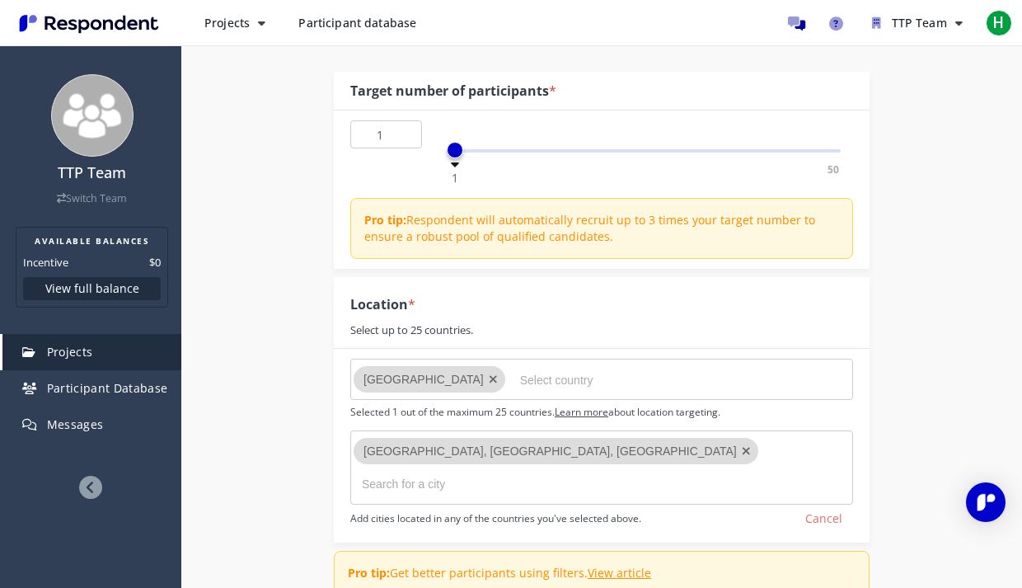
click at [579, 415] on link "Learn more" at bounding box center [582, 412] width 54 height 14
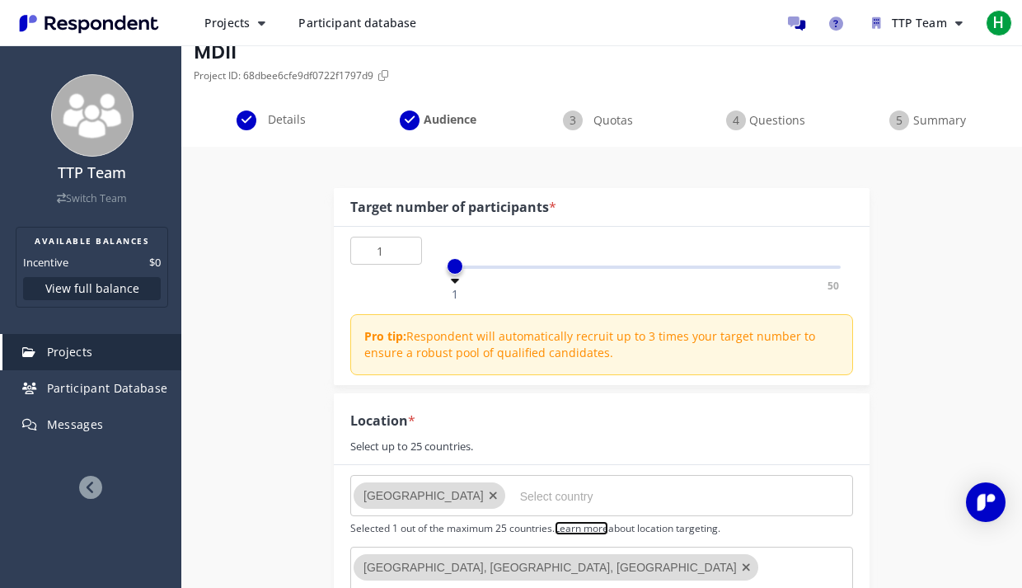
scroll to position [95, 0]
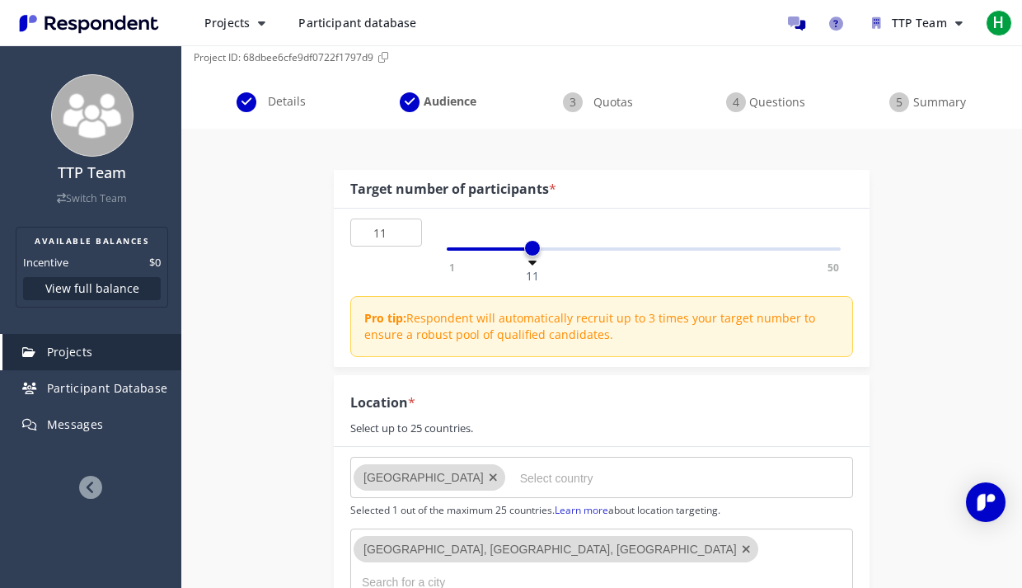
type input "10"
drag, startPoint x: 455, startPoint y: 247, endPoint x: 525, endPoint y: 253, distance: 70.3
click at [525, 253] on span at bounding box center [524, 248] width 16 height 16
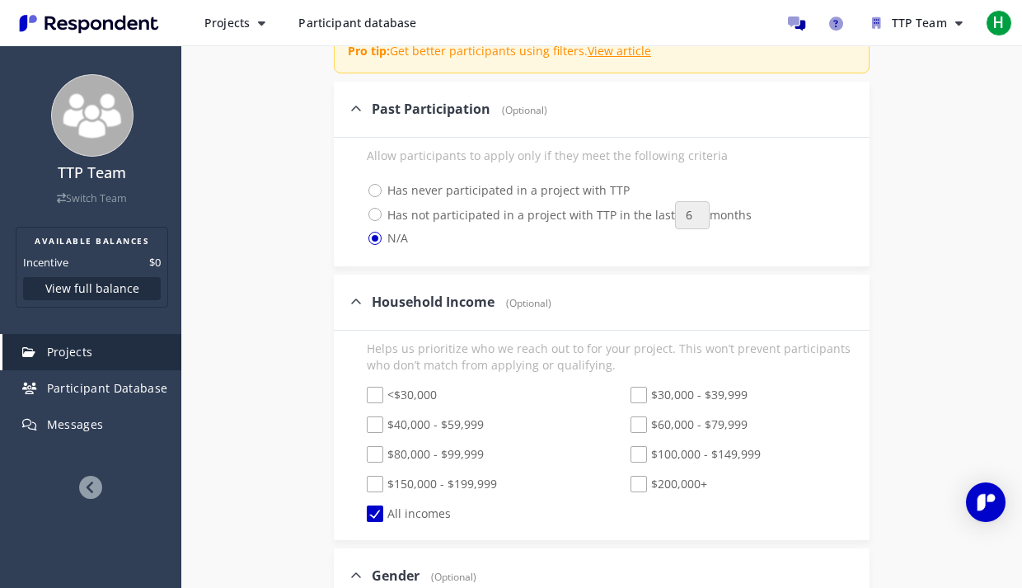
scroll to position [718, 0]
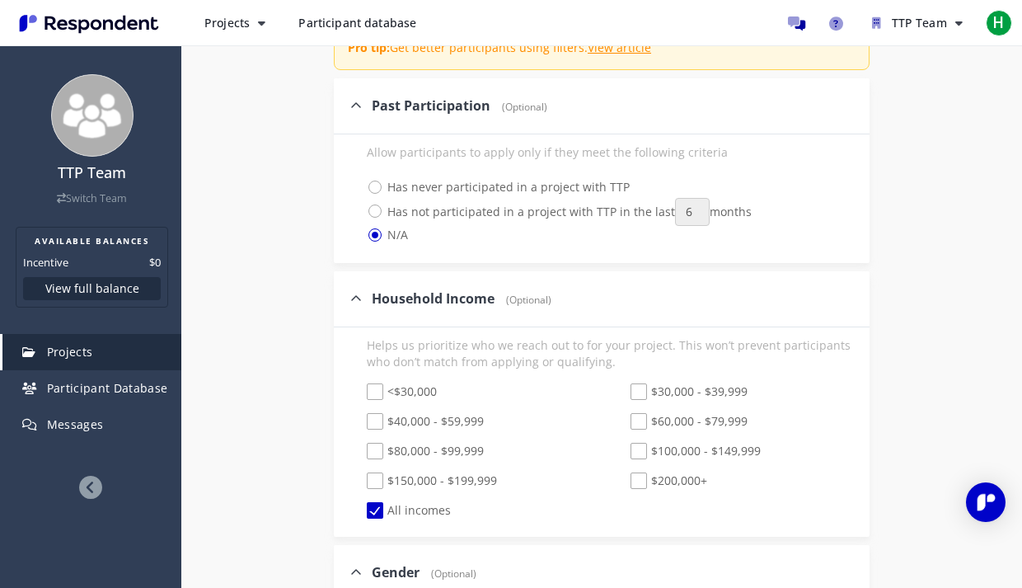
click at [401, 383] on span "<$30,000" at bounding box center [402, 393] width 70 height 20
click at [361, 387] on input "<$30,000" at bounding box center [355, 392] width 11 height 11
checkbox input "true"
checkbox input "false"
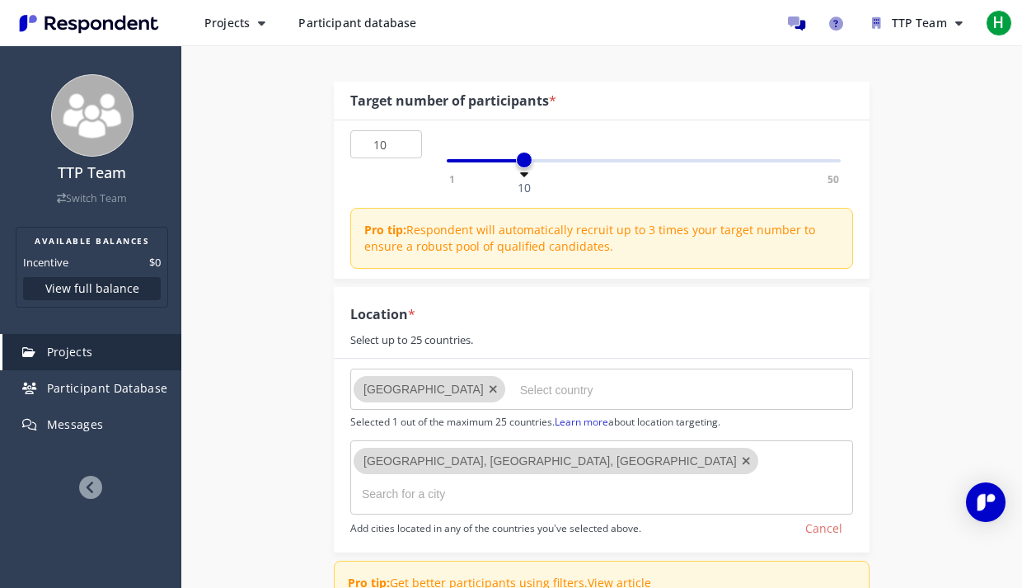
scroll to position [182, 0]
click at [689, 460] on md-chips-wrap "[GEOGRAPHIC_DATA], [GEOGRAPHIC_DATA], [GEOGRAPHIC_DATA]" at bounding box center [601, 478] width 503 height 74
click at [513, 481] on input "text" at bounding box center [444, 494] width 165 height 26
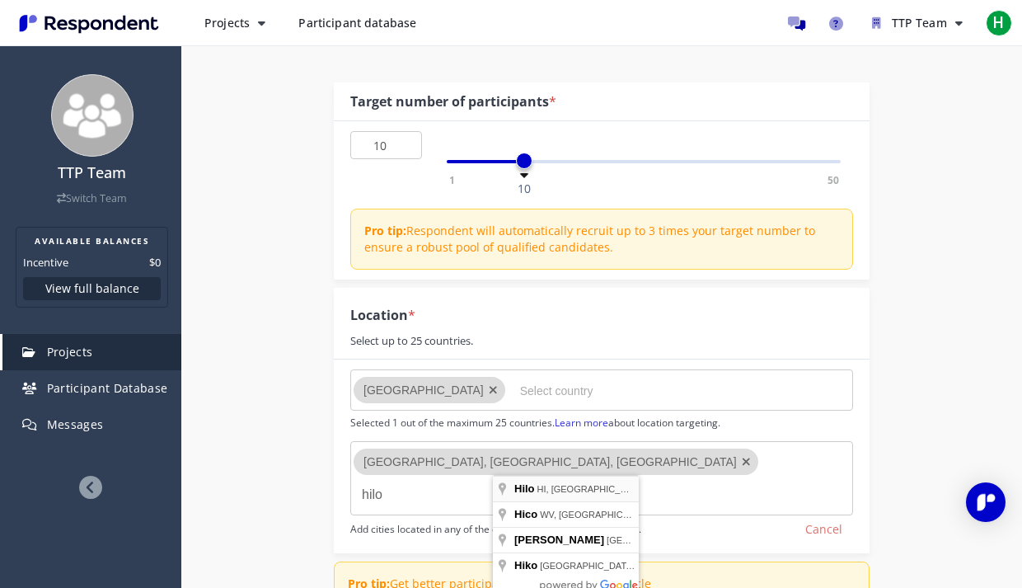
type input "Hilo, [GEOGRAPHIC_DATA], [GEOGRAPHIC_DATA]"
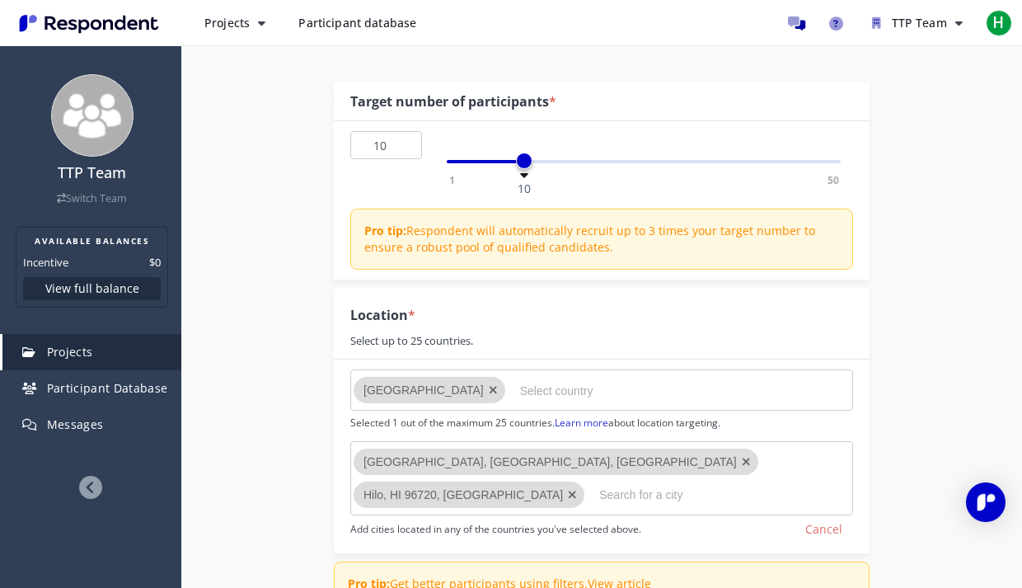
click at [646, 481] on input "text" at bounding box center [681, 494] width 165 height 26
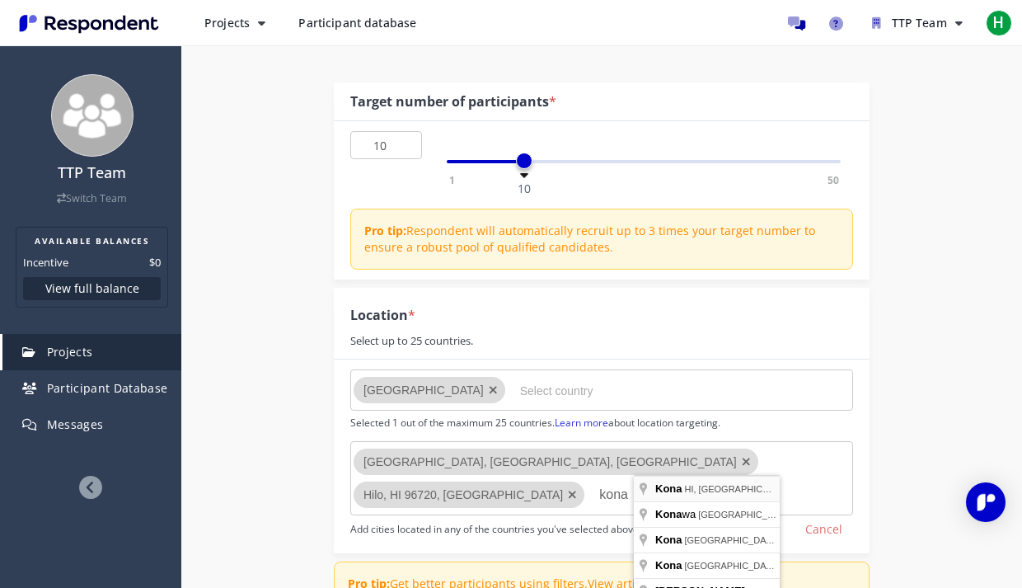
type input "Kona, [GEOGRAPHIC_DATA], [GEOGRAPHIC_DATA]"
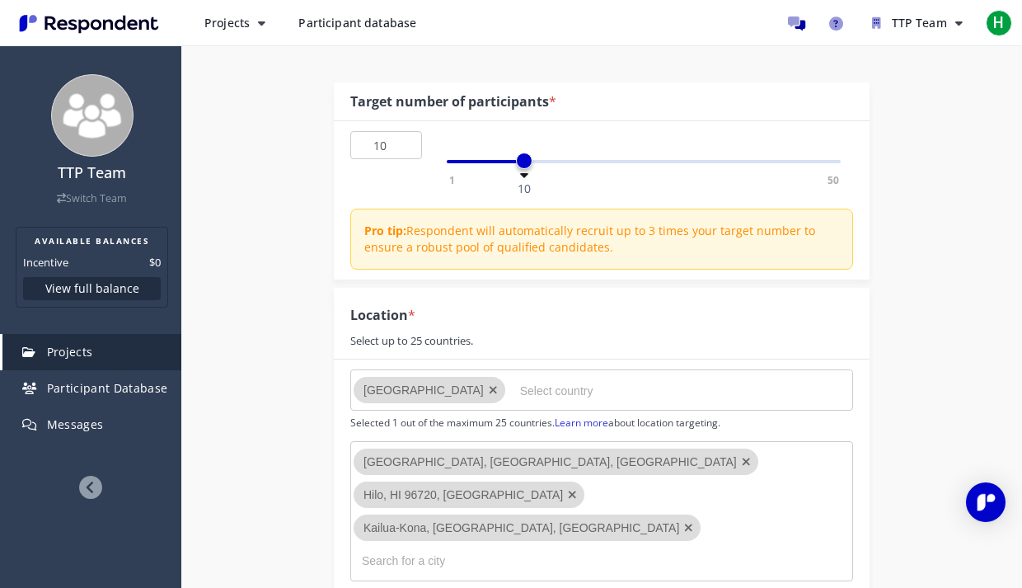
click at [680, 487] on md-chips-wrap "[GEOGRAPHIC_DATA], [GEOGRAPHIC_DATA], [GEOGRAPHIC_DATA] Hilo, HI 96720, [GEOGRA…" at bounding box center [601, 511] width 503 height 140
click at [512, 500] on md-chips-wrap "[GEOGRAPHIC_DATA], [GEOGRAPHIC_DATA], [GEOGRAPHIC_DATA] Hilo, HI 96720, [GEOGRA…" at bounding box center [601, 511] width 503 height 140
click at [419, 547] on input "text" at bounding box center [444, 560] width 165 height 26
type input "Lahaina, [GEOGRAPHIC_DATA], [GEOGRAPHIC_DATA]"
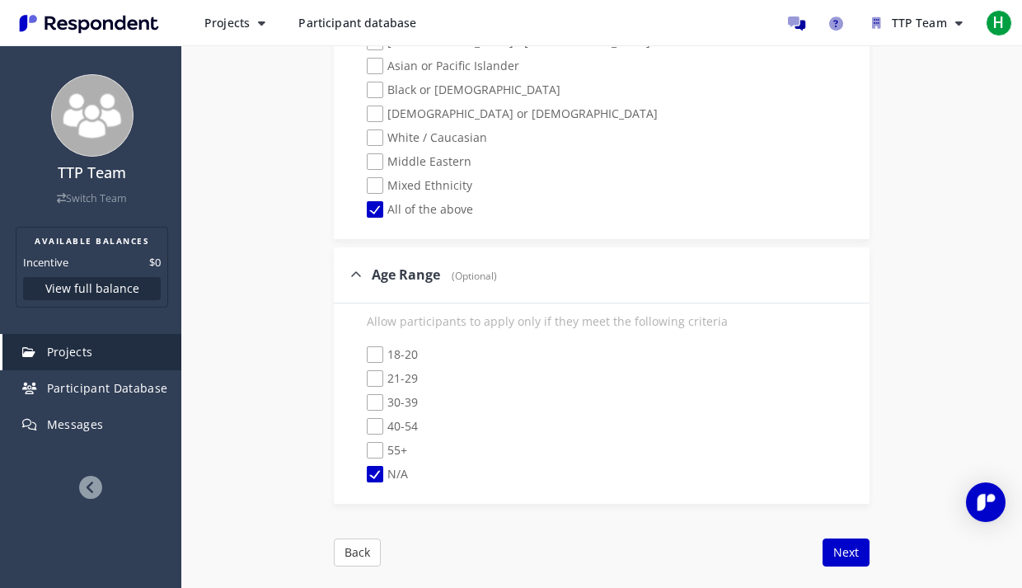
scroll to position [2112, 0]
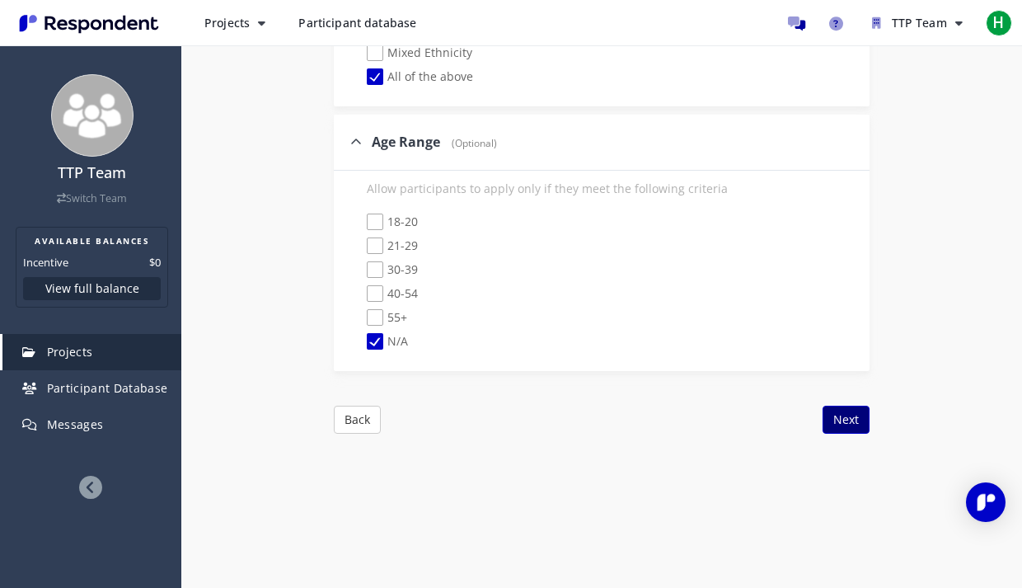
click at [837, 406] on button "Next" at bounding box center [846, 420] width 47 height 28
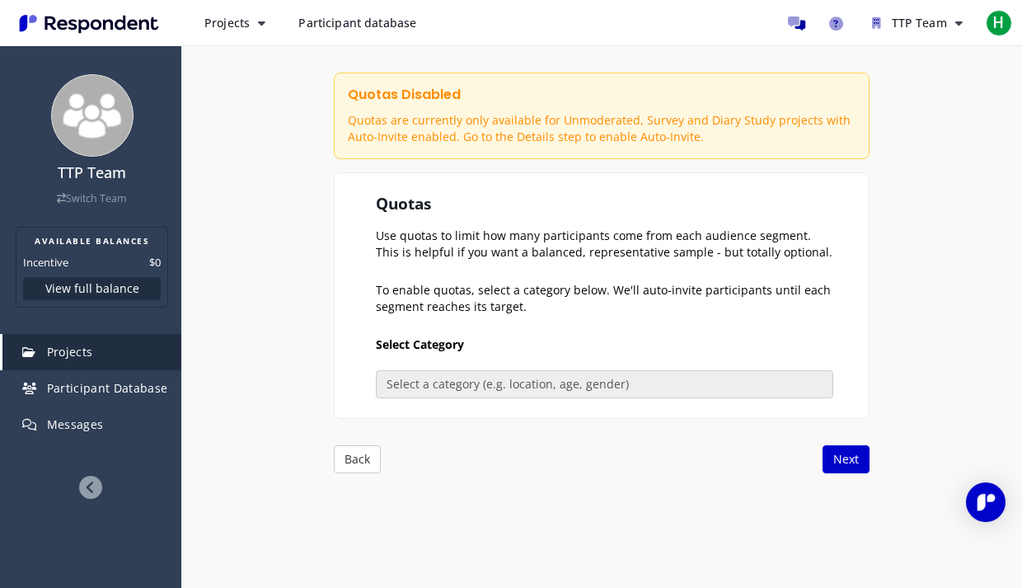
scroll to position [189, 0]
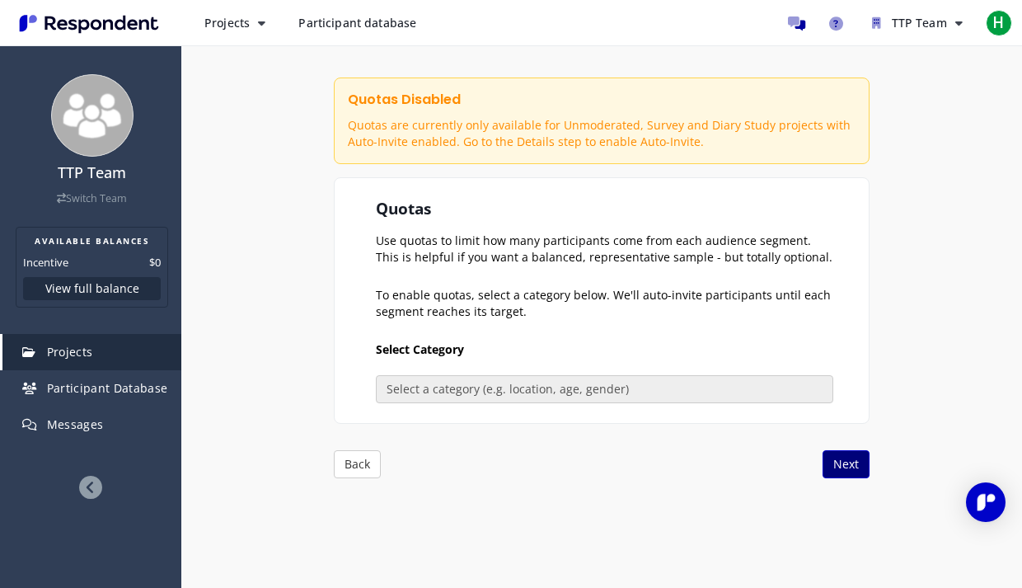
click at [841, 470] on button "Next" at bounding box center [846, 464] width 47 height 28
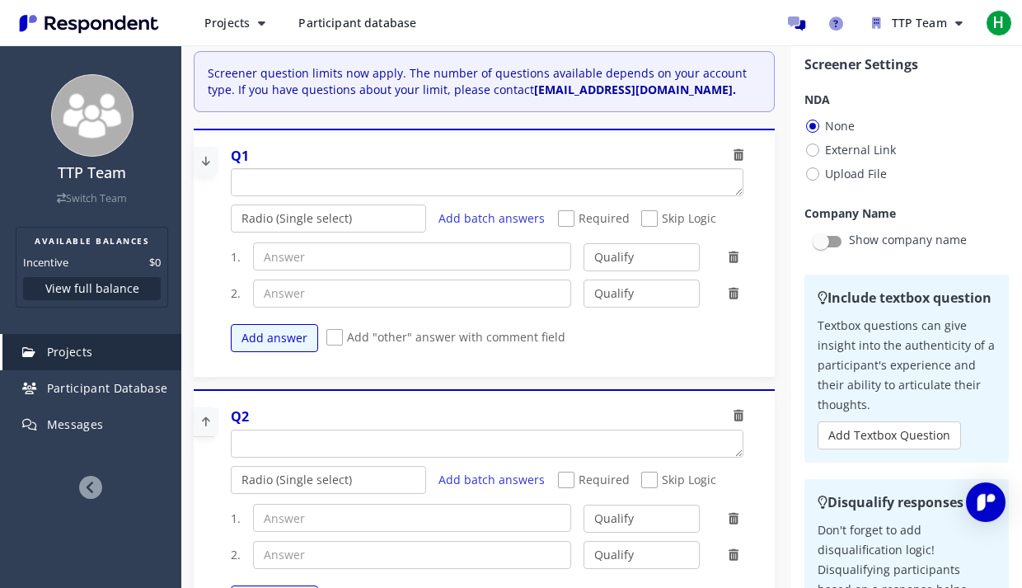
click at [401, 177] on textarea "Which of the following categories best describes your firm's total assets under…" at bounding box center [487, 182] width 510 height 26
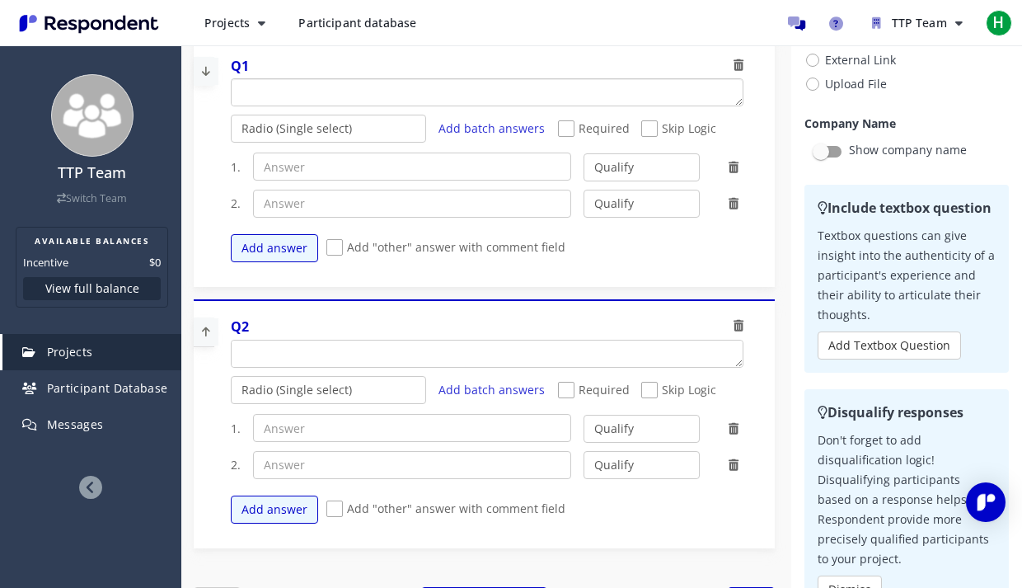
scroll to position [0, 0]
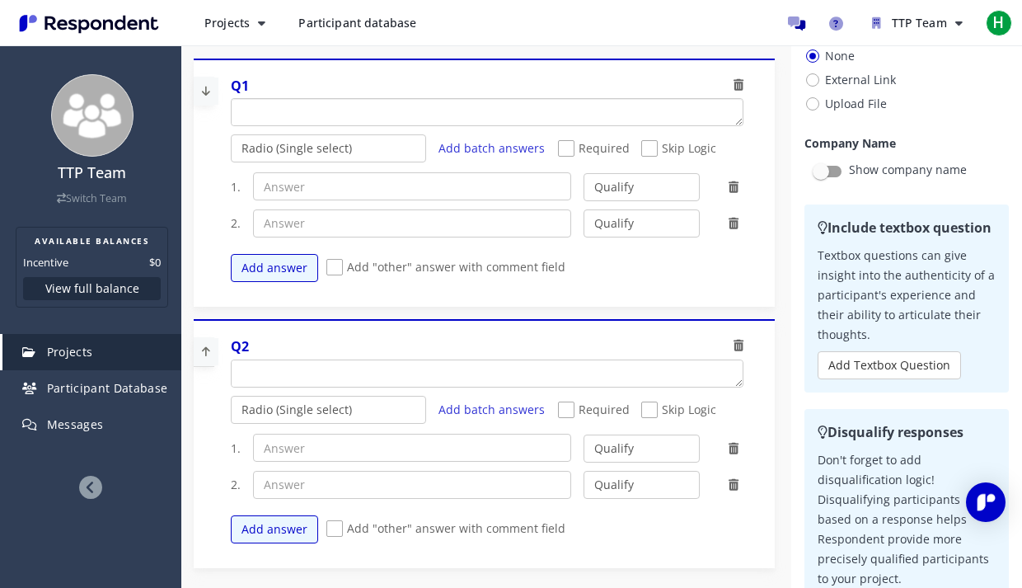
click at [470, 105] on textarea "Which of the following categories best describes your firm's total assets under…" at bounding box center [487, 112] width 510 height 26
click at [620, 448] on select "Qualify Disqualify" at bounding box center [642, 448] width 116 height 28
click at [584, 434] on select "Qualify Disqualify" at bounding box center [642, 448] width 116 height 28
drag, startPoint x: 537, startPoint y: 113, endPoint x: 475, endPoint y: 115, distance: 61.9
click at [474, 115] on textarea "Which of the following categories best describes your firm's total assets under…" at bounding box center [471, 112] width 479 height 26
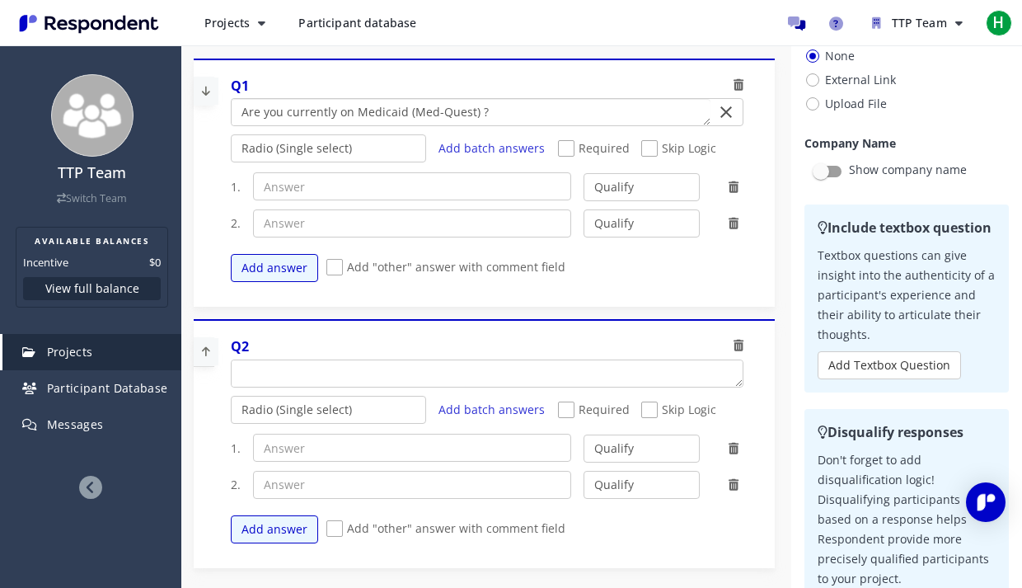
type textarea "Are you currently on Medicaid (Med-Quest) ?"
click at [424, 185] on input "text" at bounding box center [412, 186] width 318 height 28
type input "Yes"
click at [427, 212] on input "text" at bounding box center [412, 223] width 318 height 28
type input "No"
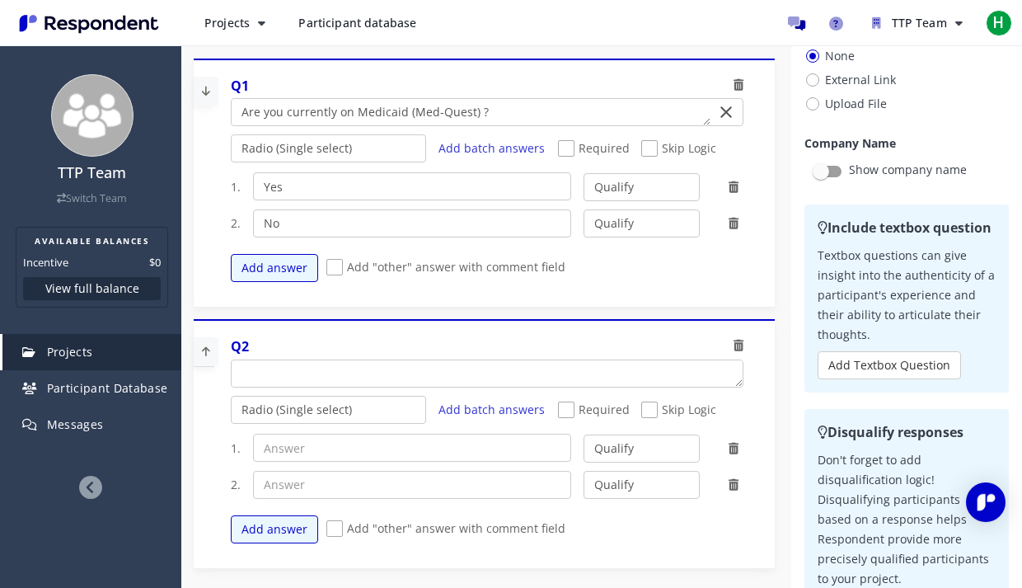
click at [670, 144] on span "Skip Logic" at bounding box center [678, 150] width 75 height 20
click at [652, 144] on input "Skip Logic" at bounding box center [646, 148] width 11 height 11
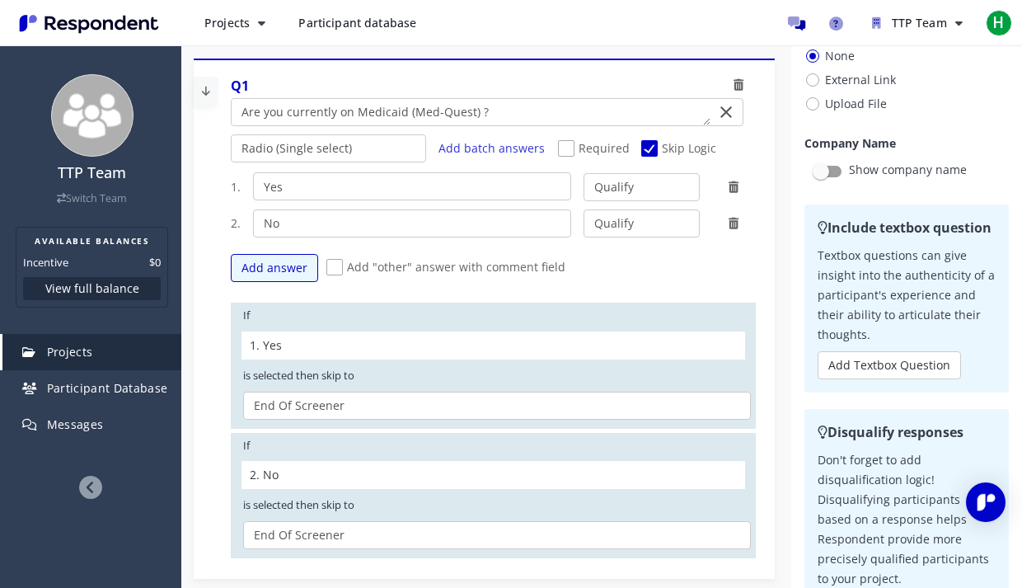
click at [670, 144] on span "Skip Logic" at bounding box center [678, 150] width 75 height 20
click at [652, 144] on input "Skip Logic" at bounding box center [646, 148] width 11 height 11
checkbox input "false"
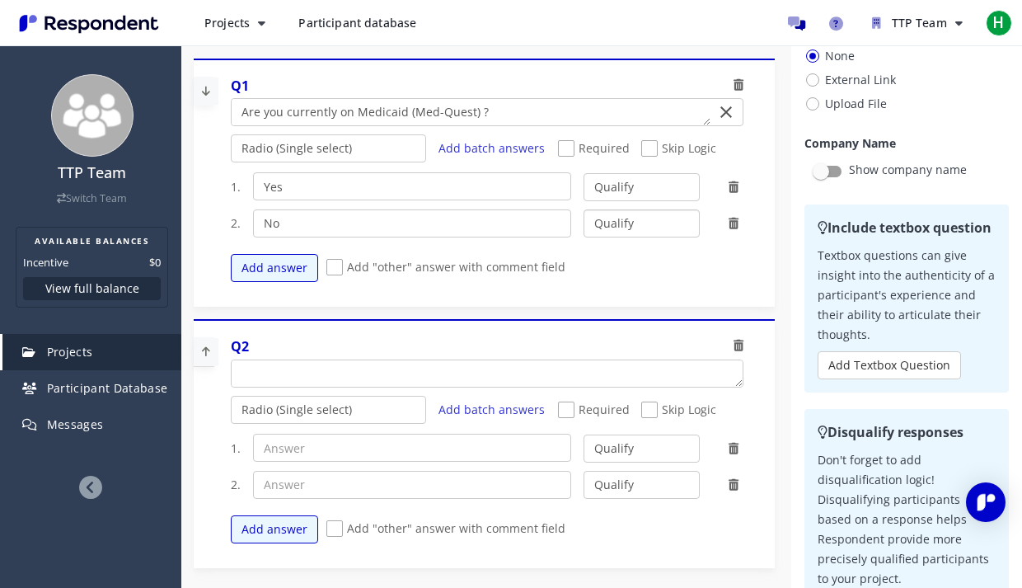
click at [649, 229] on select "Qualify Disqualify" at bounding box center [642, 223] width 116 height 28
select select "number:2"
click at [584, 209] on select "Qualify Disqualify" at bounding box center [642, 223] width 116 height 28
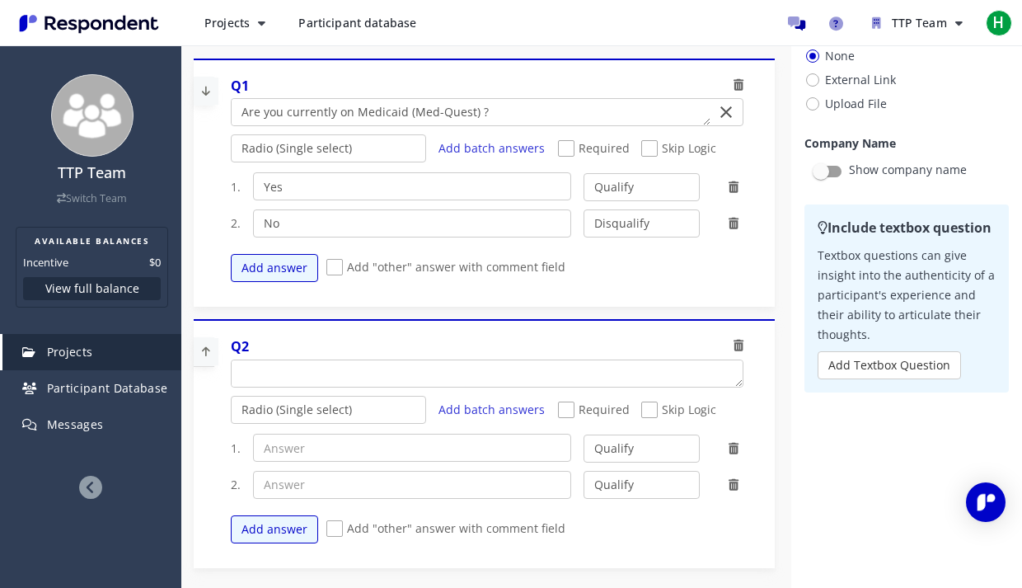
click at [735, 345] on icon at bounding box center [739, 346] width 10 height 12
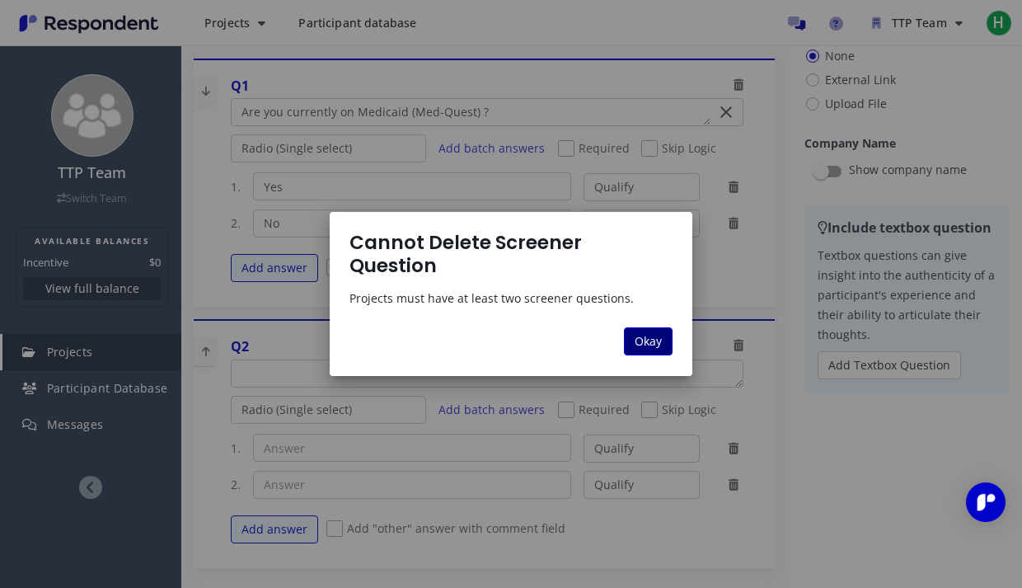
click at [664, 330] on button "Okay" at bounding box center [648, 341] width 49 height 28
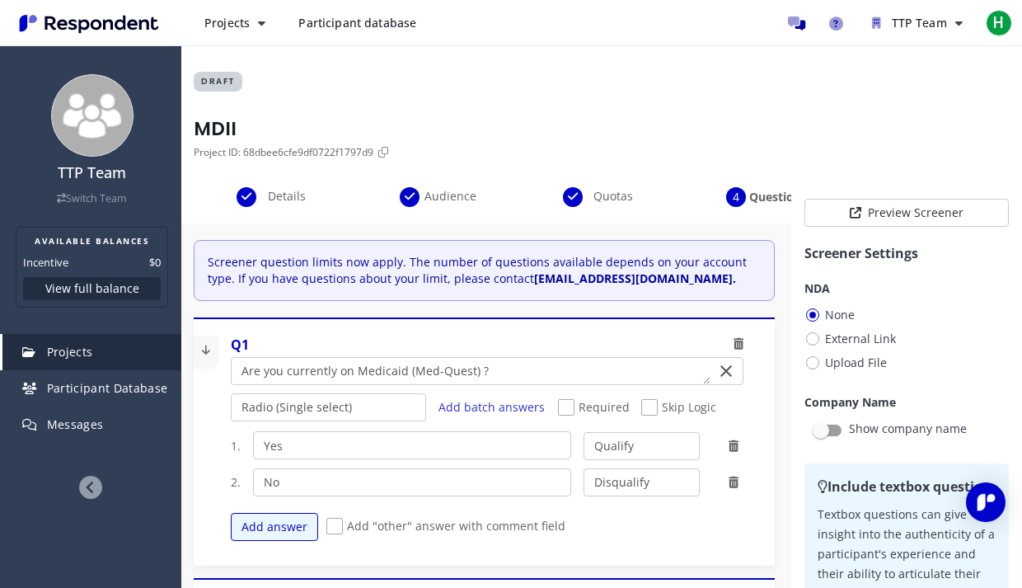
scroll to position [259, 0]
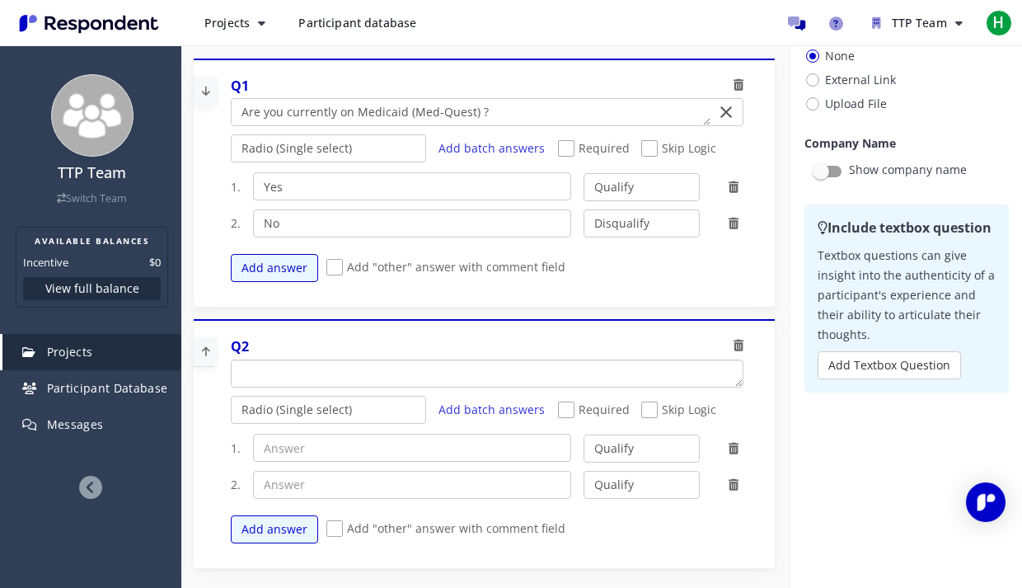
click at [518, 375] on textarea "Which of the following categories best describes your firm's total assets under…" at bounding box center [487, 373] width 510 height 26
type textarea "Have you recently applied for Medicaid (Med-Quest)?"
click at [204, 94] on icon at bounding box center [206, 90] width 25 height 27
click at [286, 185] on input "text" at bounding box center [412, 186] width 318 height 28
type input "Yes"
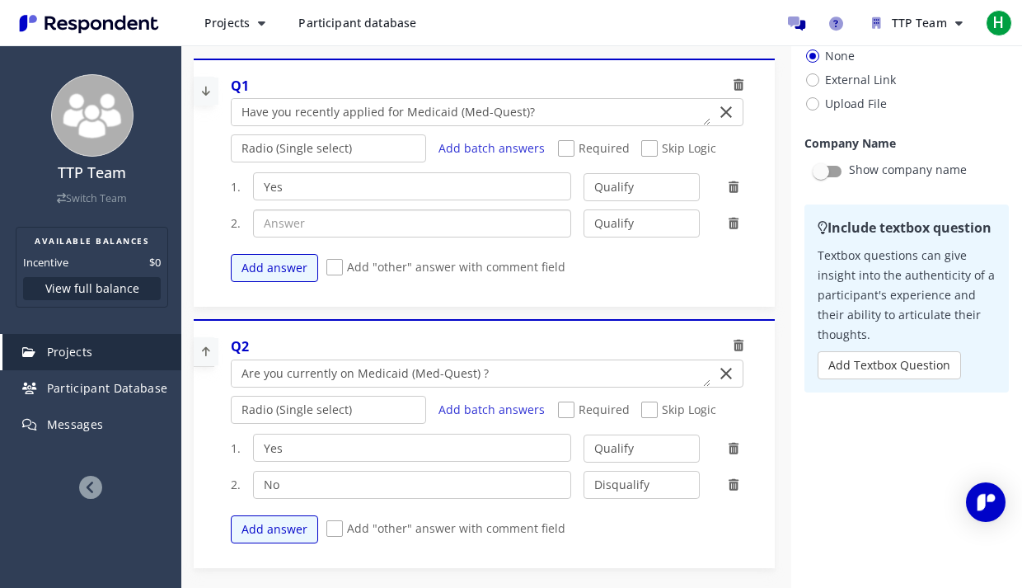
click at [297, 224] on input "text" at bounding box center [412, 223] width 318 height 28
type input "No"
click at [650, 223] on select "Qualify Disqualify" at bounding box center [642, 223] width 116 height 28
select select "number:2"
click at [584, 209] on select "Qualify Disqualify" at bounding box center [642, 223] width 116 height 28
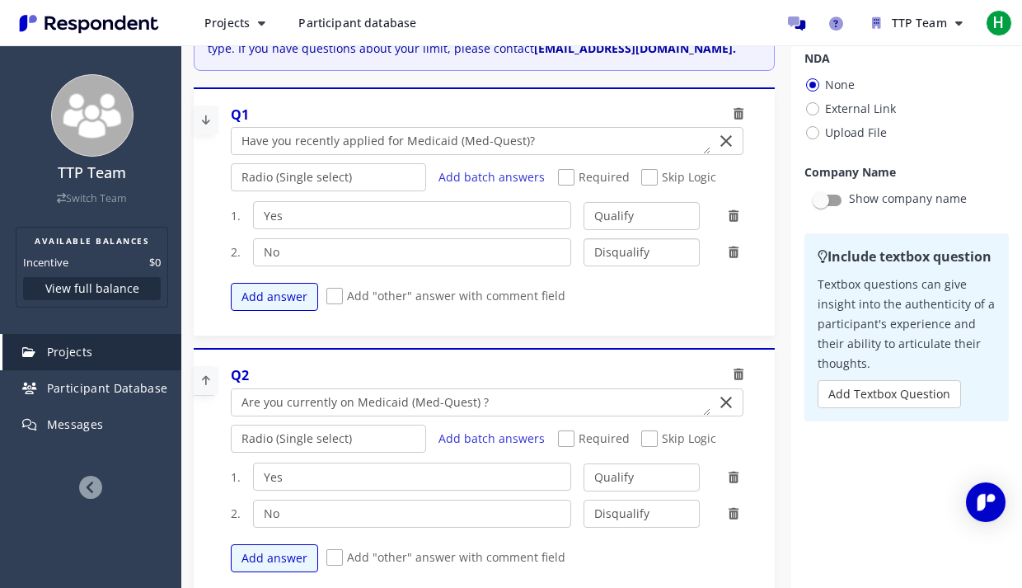
scroll to position [0, 0]
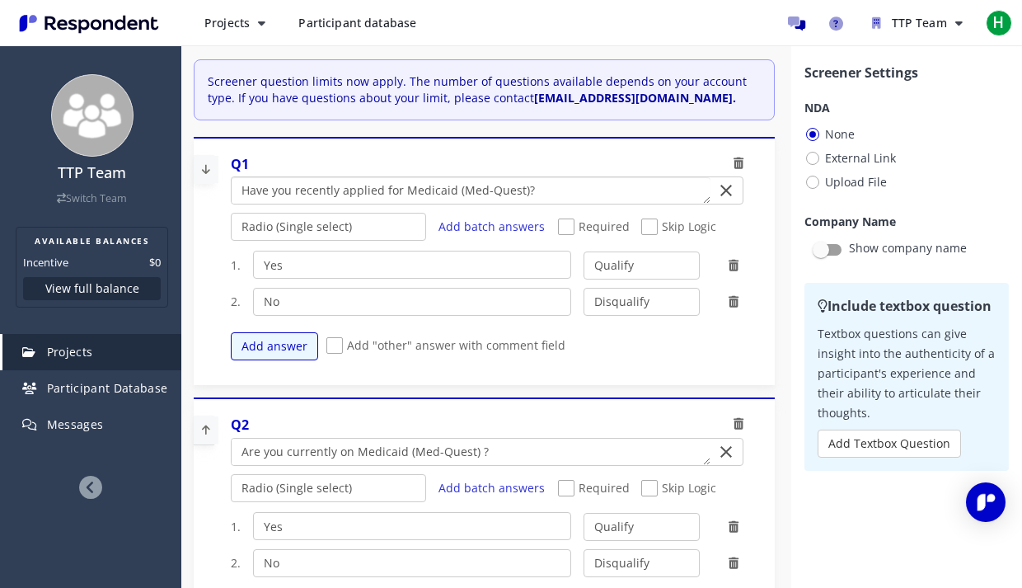
drag, startPoint x: 615, startPoint y: 198, endPoint x: 223, endPoint y: 176, distance: 392.9
click at [223, 176] on div "Q1 Radio (Single select) Checkbox (Multi select) Multi-line text box Single-lin…" at bounding box center [489, 262] width 532 height 231
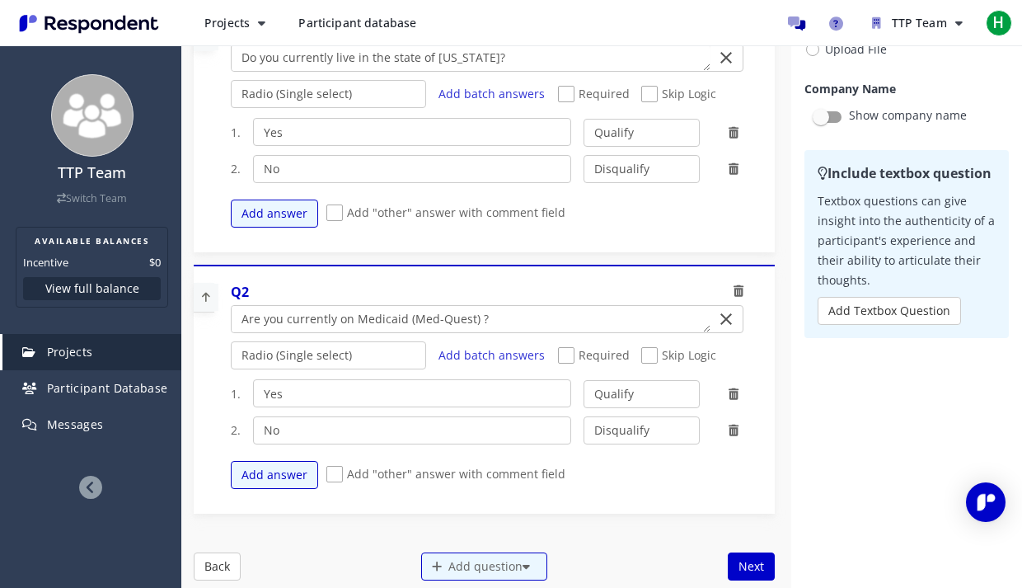
scroll to position [140, 0]
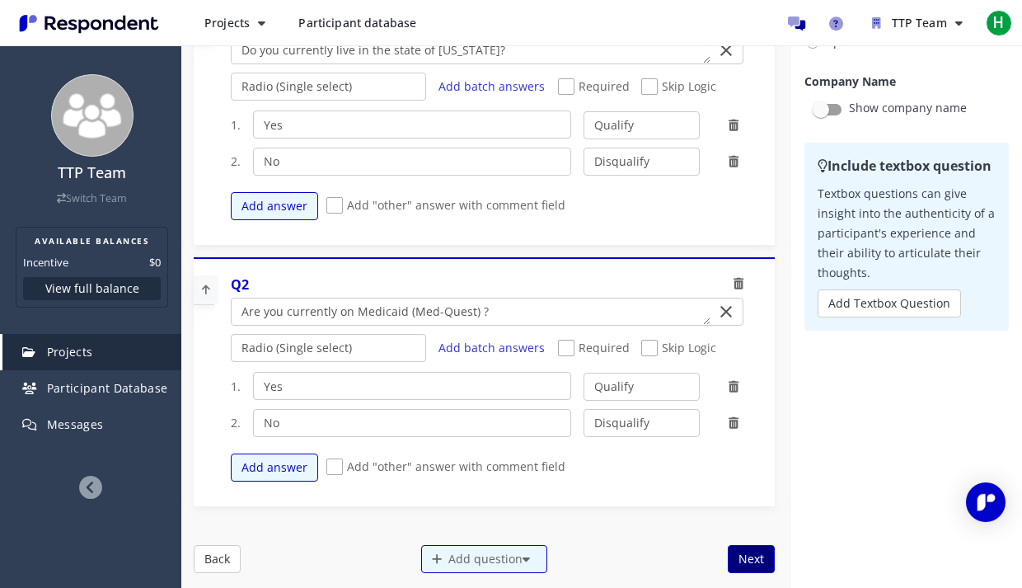
type textarea "Do you currently live in the state of [US_STATE]?"
click at [746, 560] on button "Next" at bounding box center [751, 559] width 47 height 28
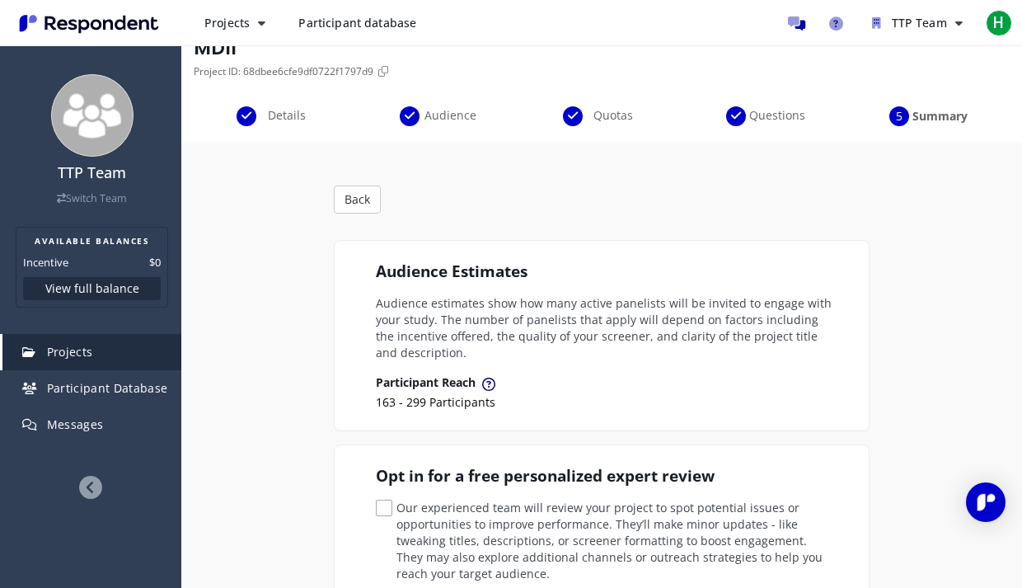
scroll to position [87, 0]
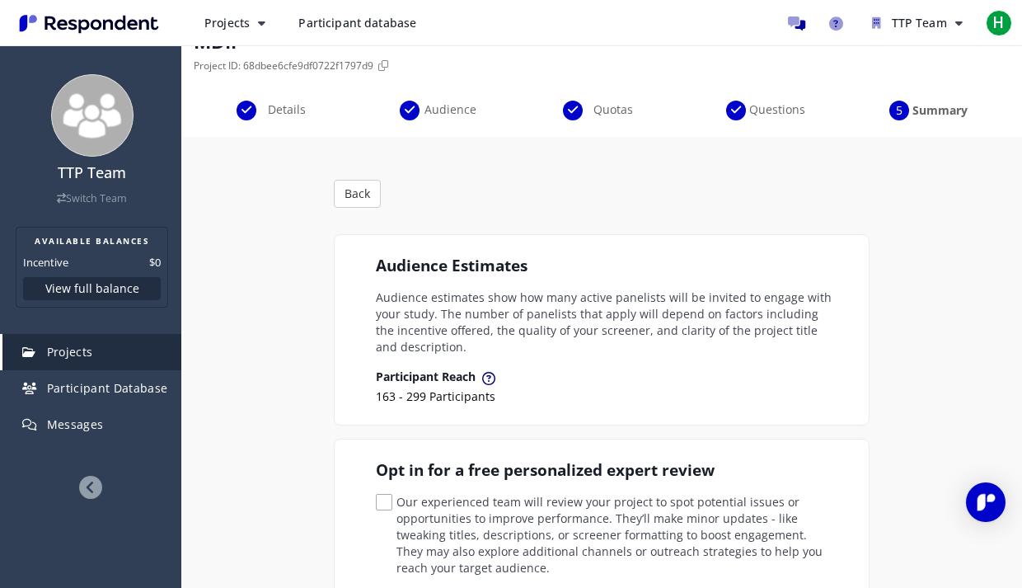
click at [525, 350] on p "Audience estimates show how many active panelists will be invited to engage wit…" at bounding box center [604, 322] width 457 height 66
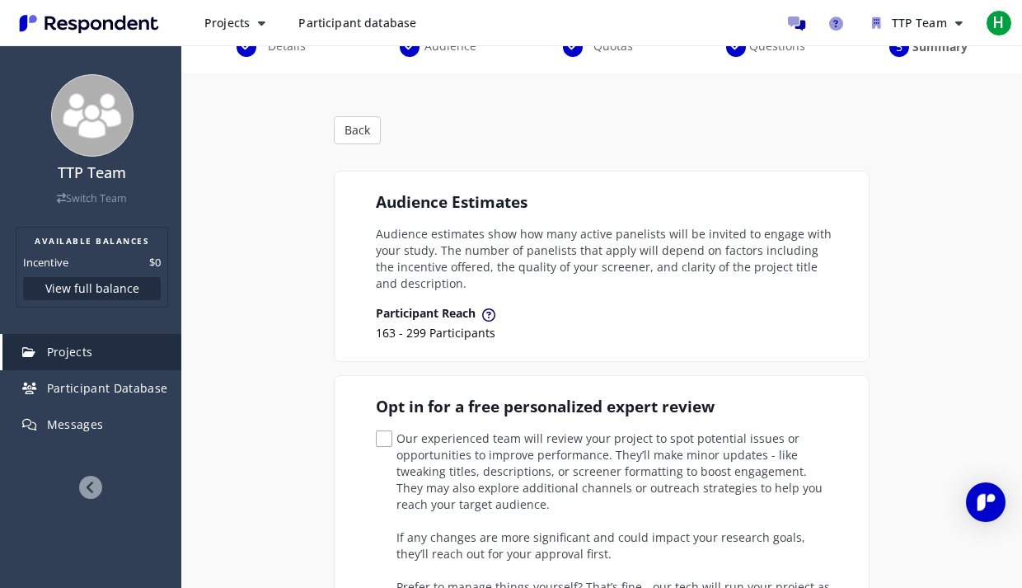
scroll to position [156, 0]
